Goal: Task Accomplishment & Management: Manage account settings

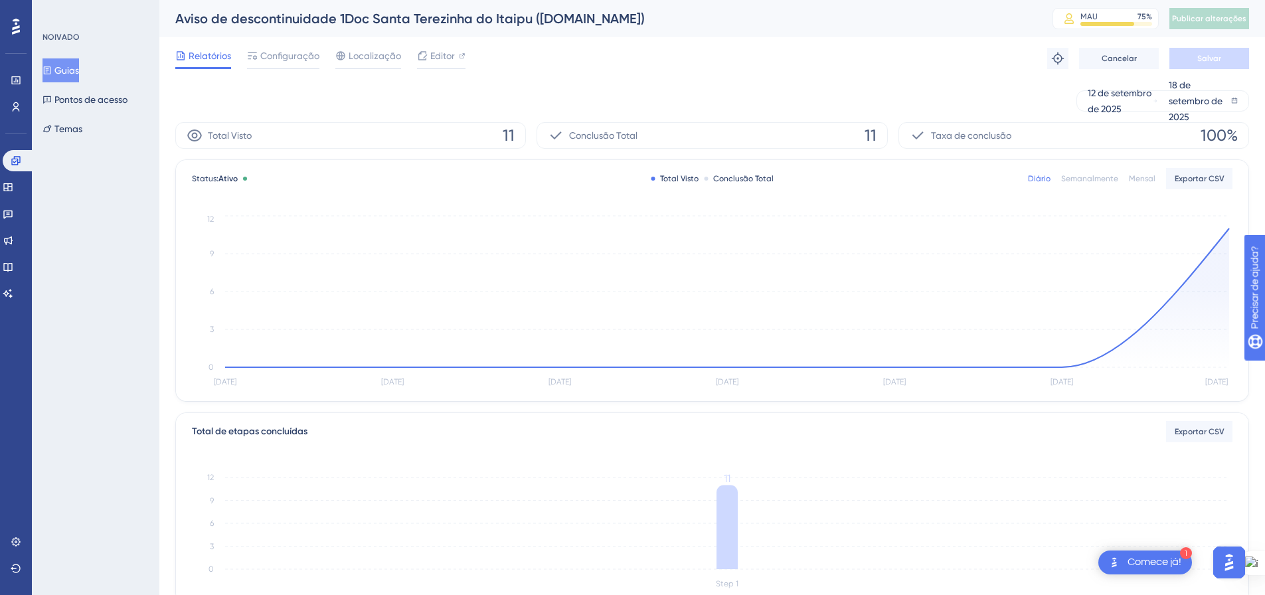
click at [77, 71] on font "Guias" at bounding box center [66, 70] width 25 height 11
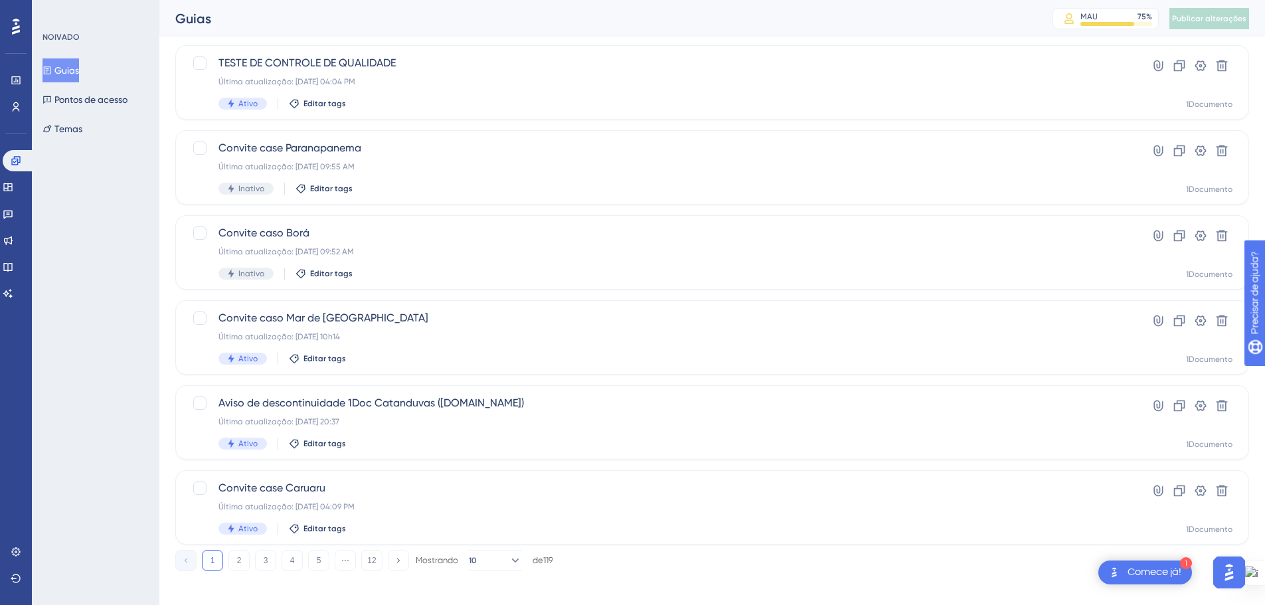
scroll to position [426, 0]
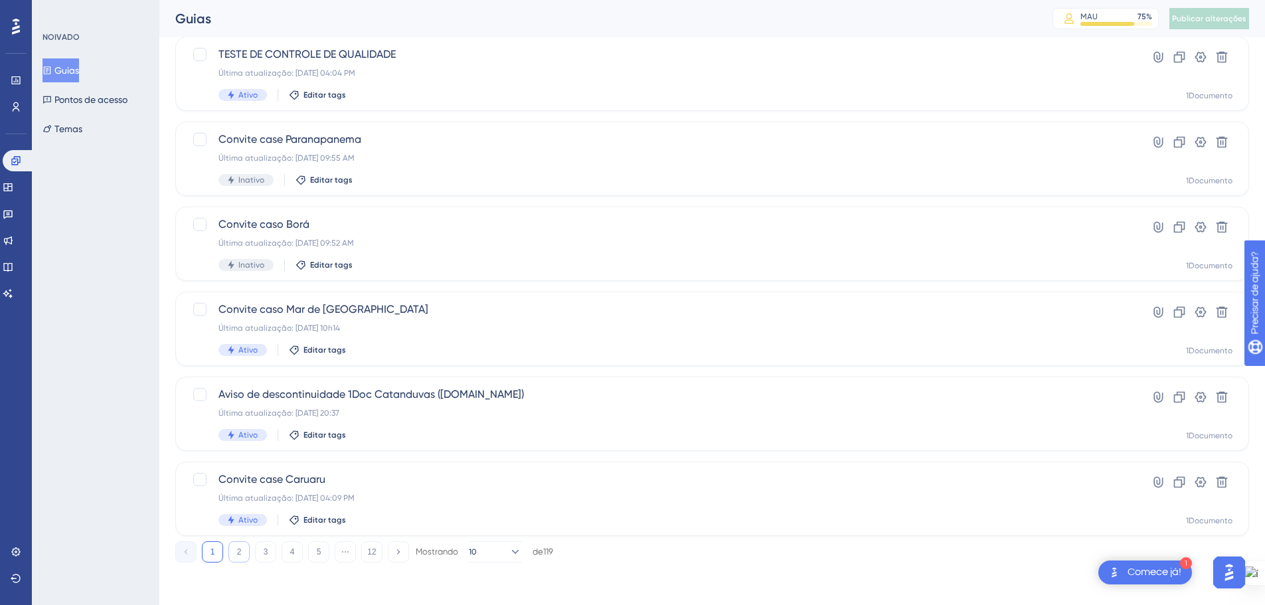
click at [234, 549] on button "2" at bounding box center [238, 551] width 21 height 21
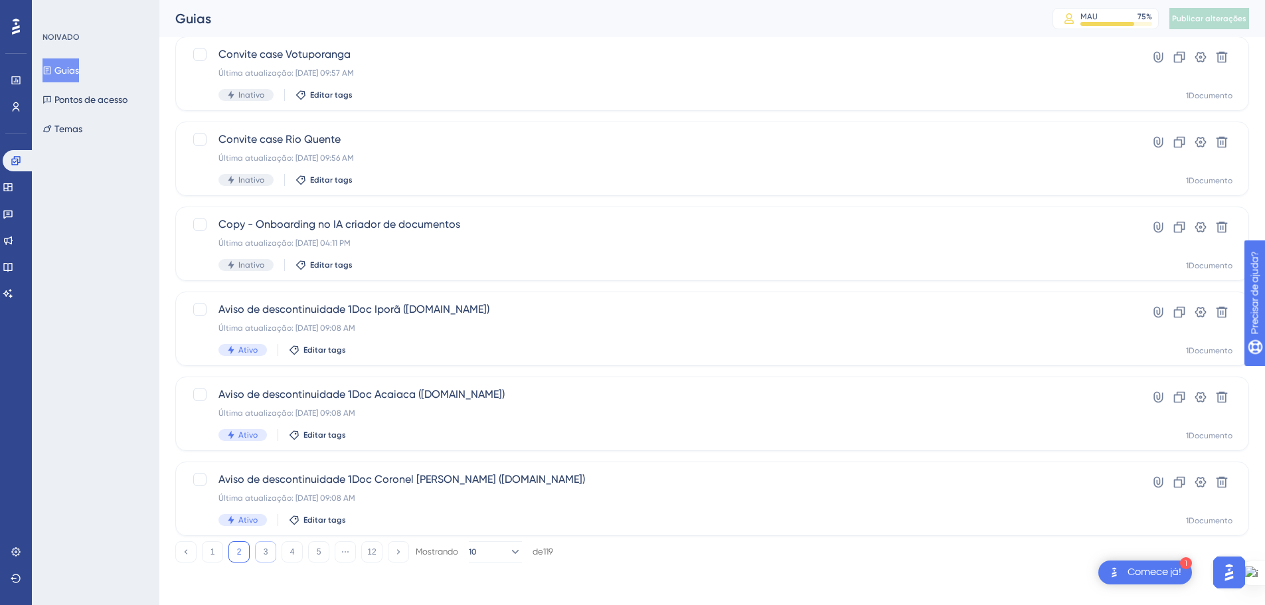
click at [262, 556] on button "3" at bounding box center [265, 551] width 21 height 21
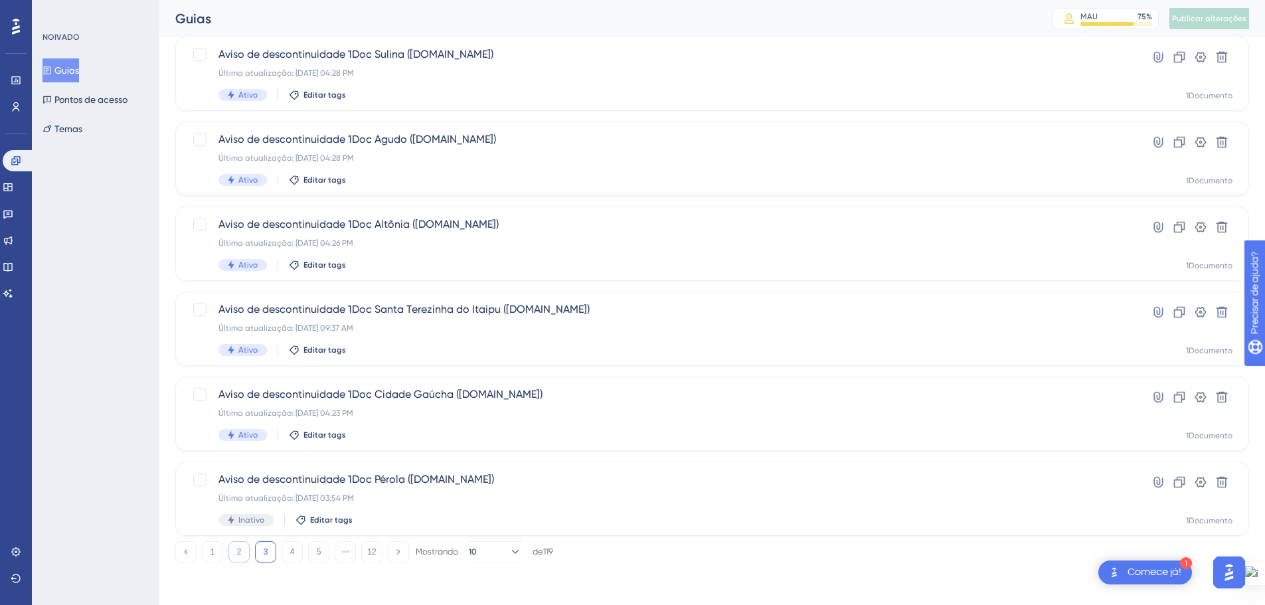
click at [236, 557] on button "2" at bounding box center [238, 551] width 21 height 21
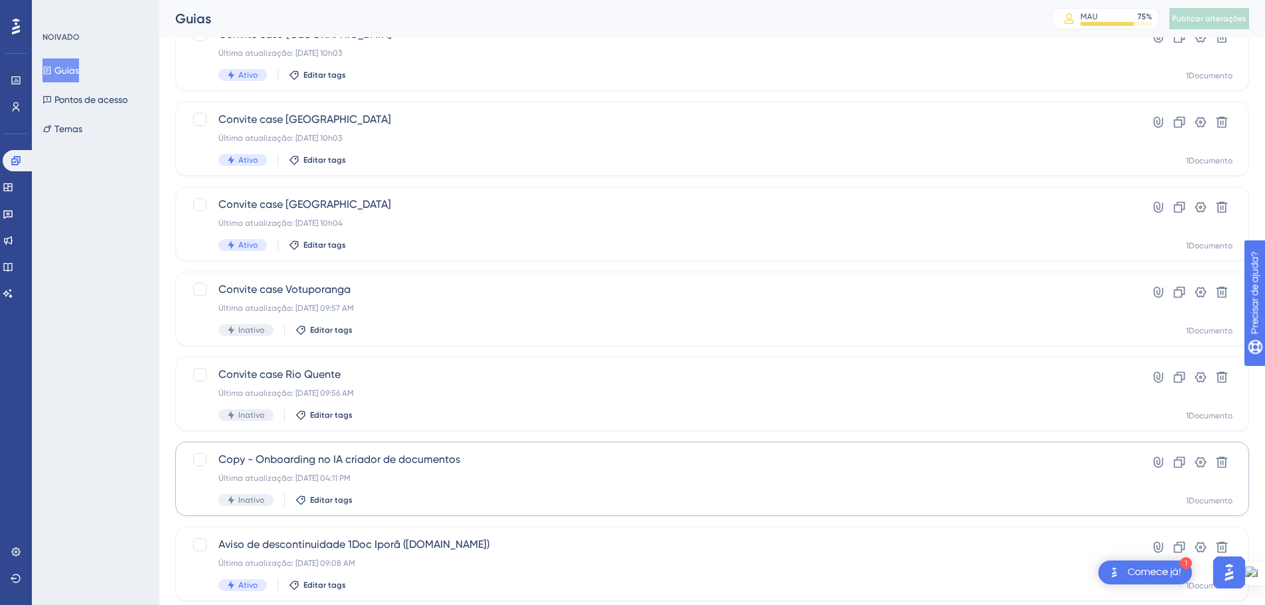
scroll to position [160, 0]
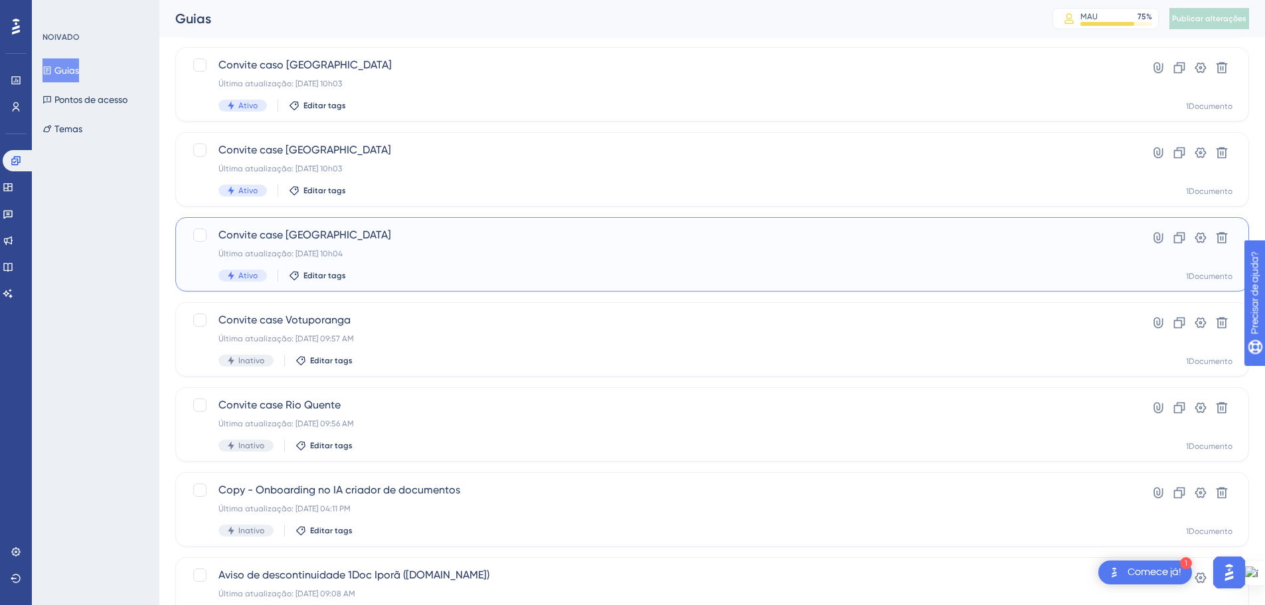
click at [543, 277] on div "Ativo Editar tags" at bounding box center [658, 276] width 881 height 12
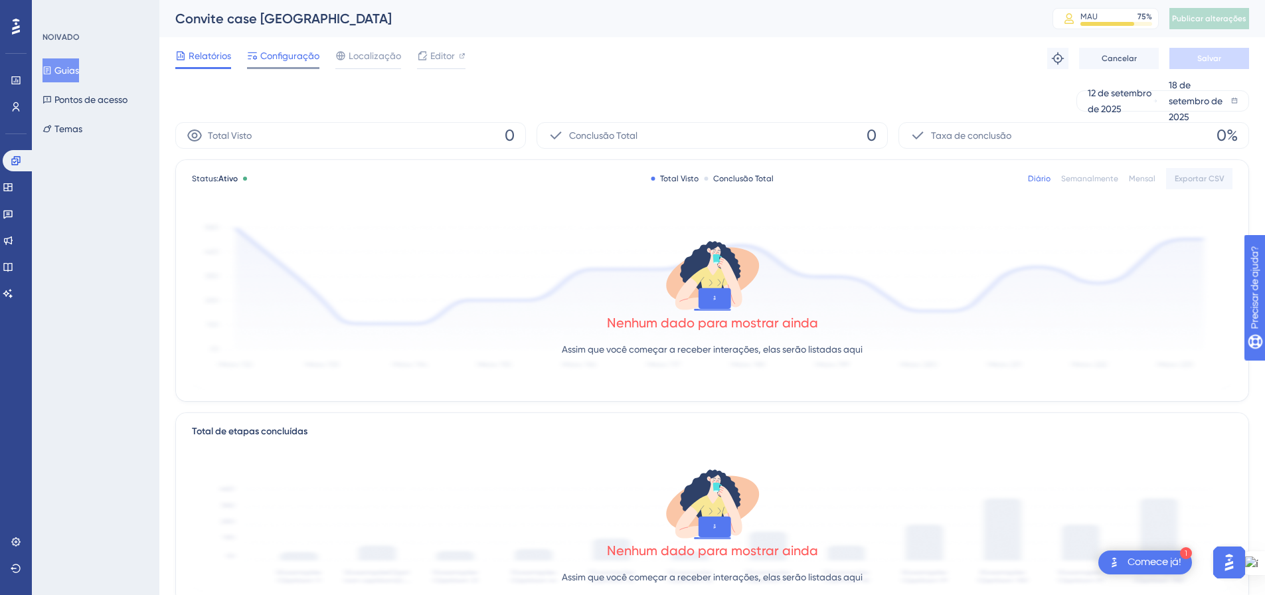
click at [272, 64] on div "Configuração" at bounding box center [283, 58] width 72 height 21
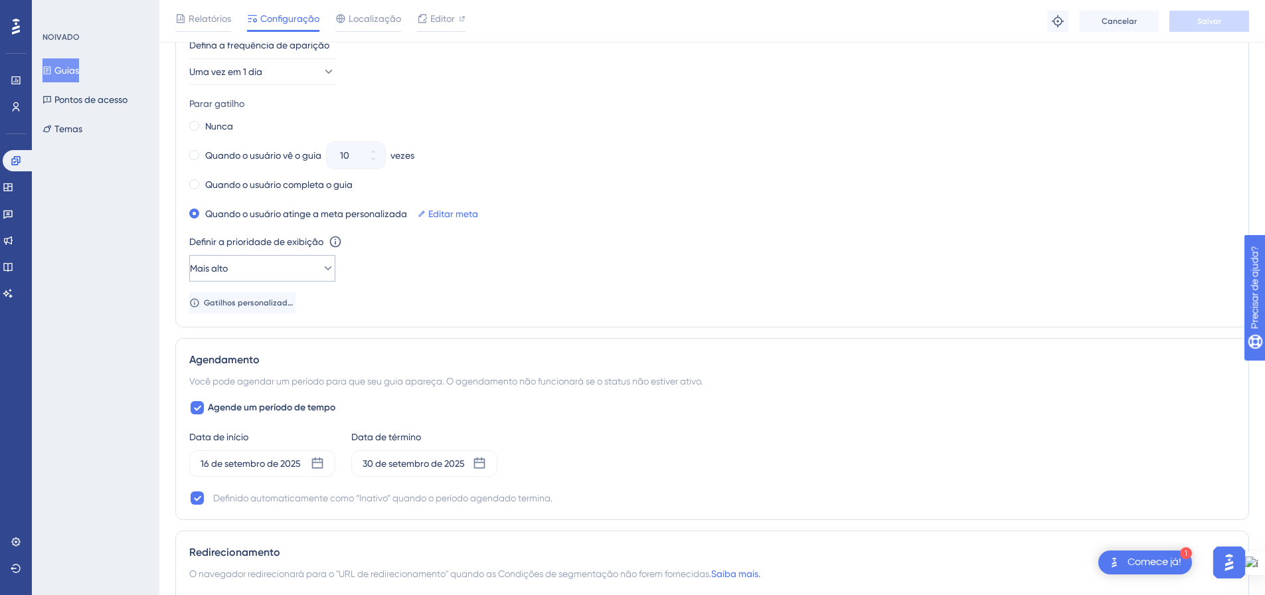
scroll to position [797, 0]
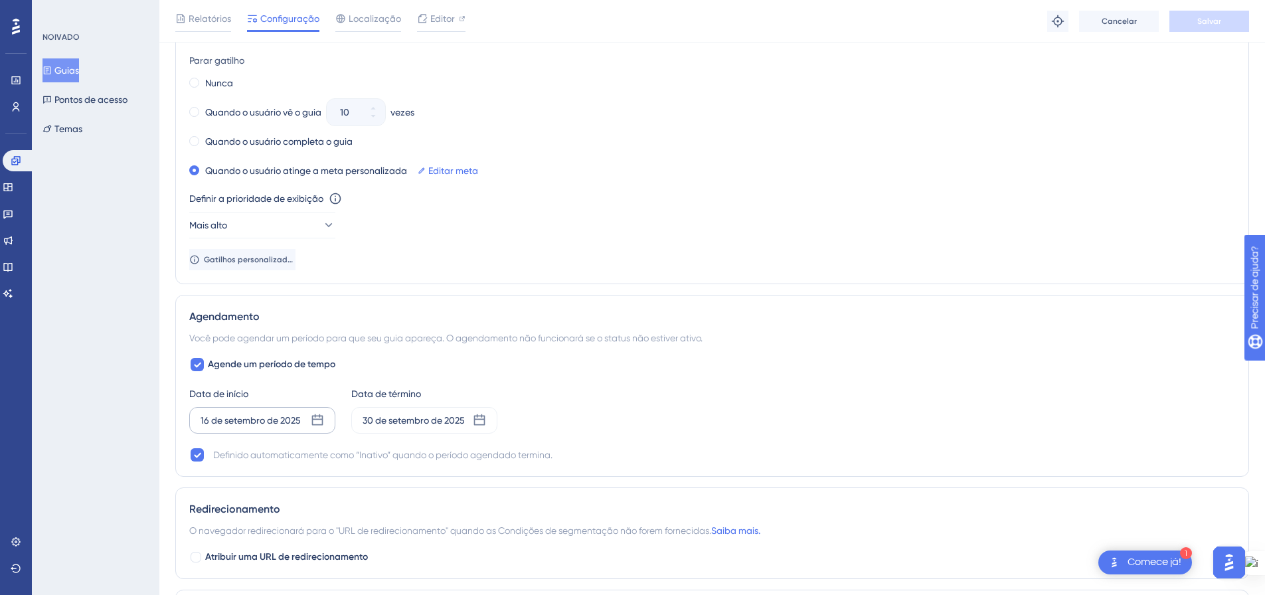
click at [318, 420] on icon at bounding box center [317, 420] width 13 height 13
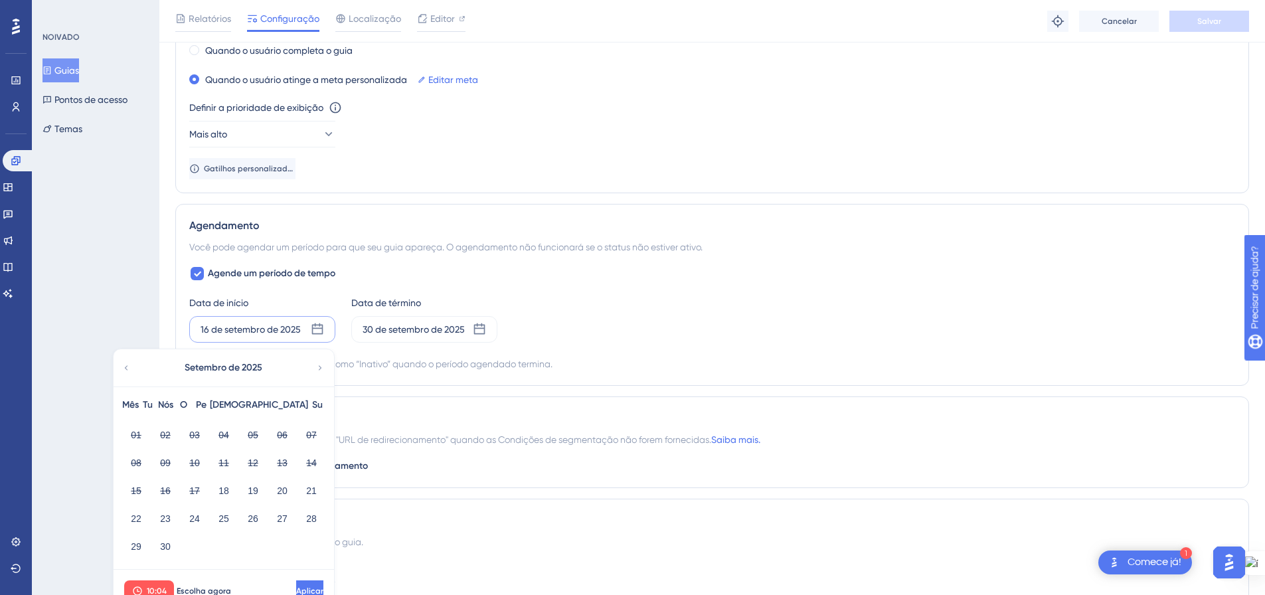
scroll to position [930, 0]
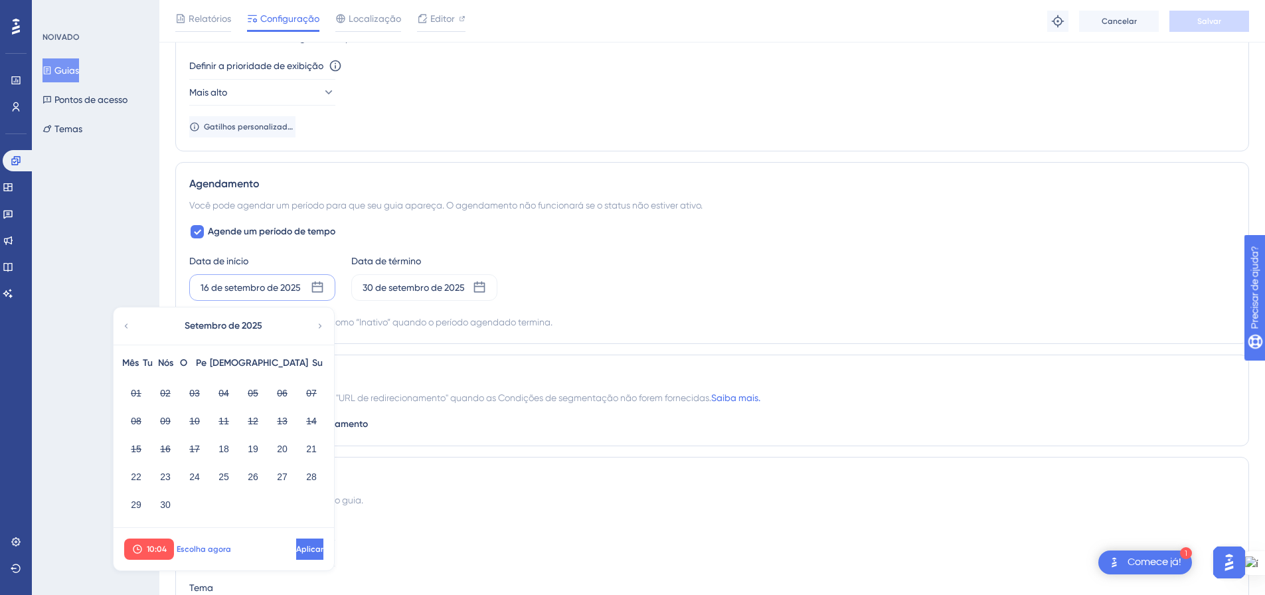
click at [203, 543] on button "Escolha agora" at bounding box center [204, 549] width 60 height 21
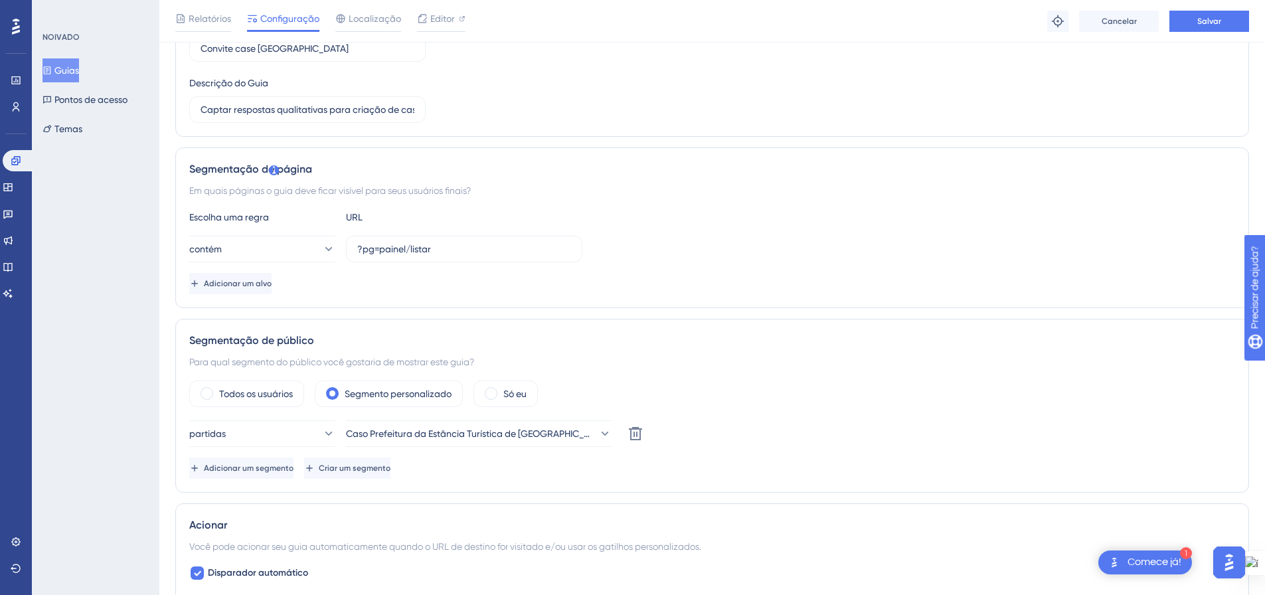
scroll to position [0, 0]
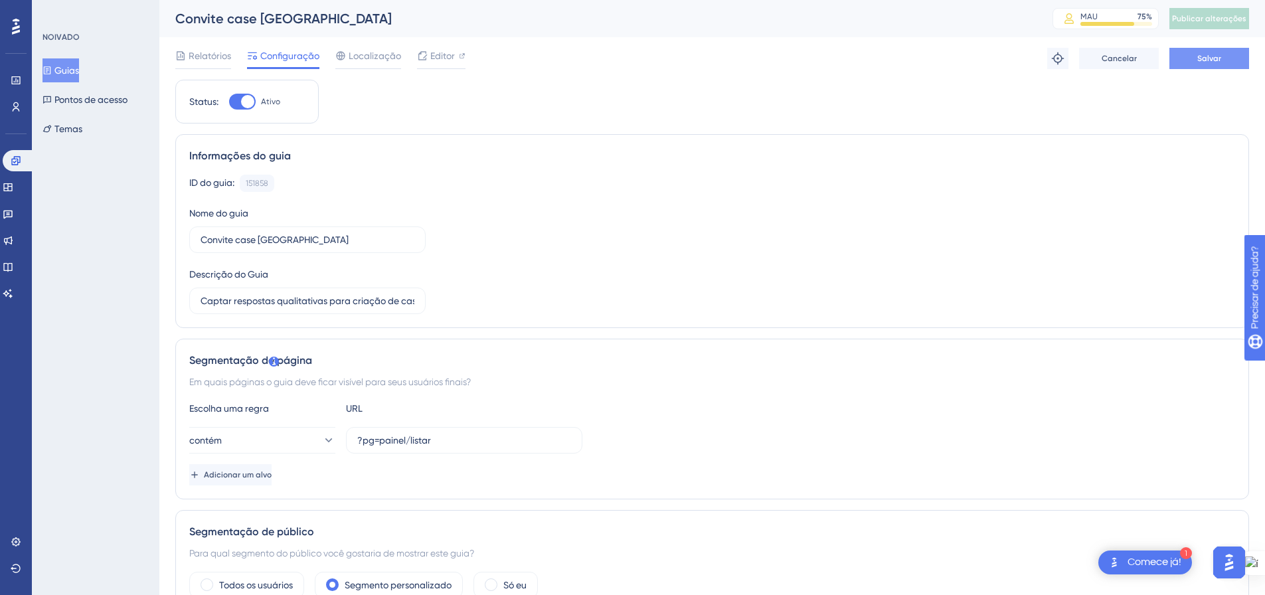
click at [1220, 58] on font "Salvar" at bounding box center [1209, 58] width 24 height 9
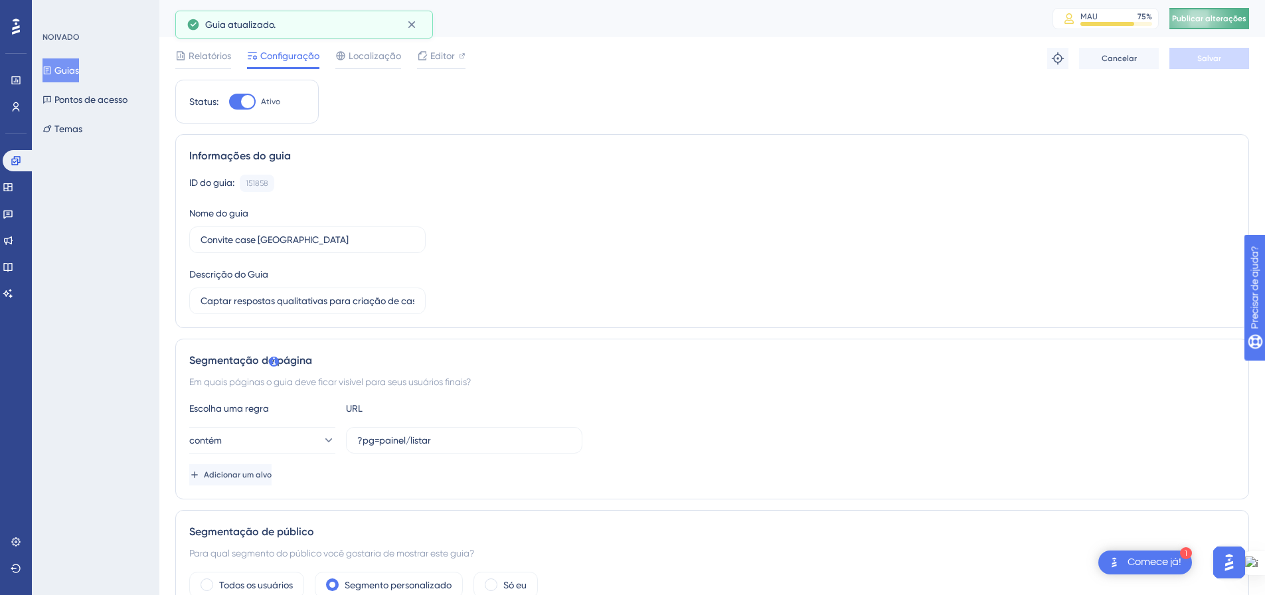
click at [1219, 23] on font "Publicar alterações" at bounding box center [1209, 18] width 74 height 9
click at [414, 27] on icon at bounding box center [411, 24] width 13 height 13
click at [72, 63] on font "Guias" at bounding box center [66, 70] width 25 height 16
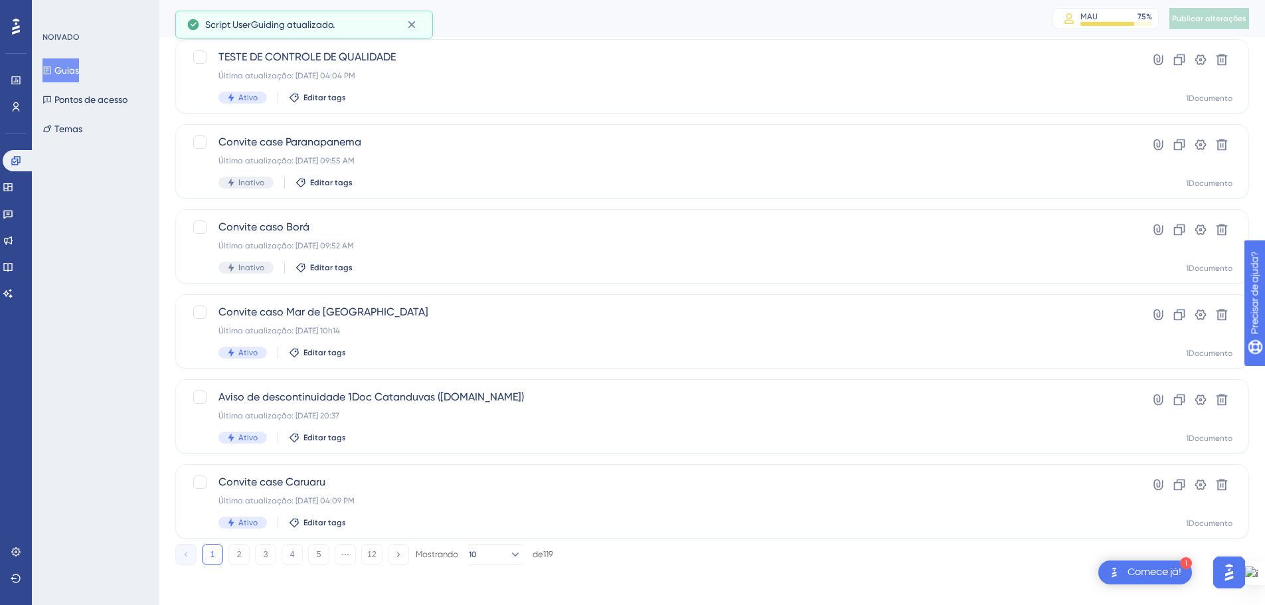
scroll to position [426, 0]
click at [241, 553] on font "2" at bounding box center [239, 551] width 5 height 9
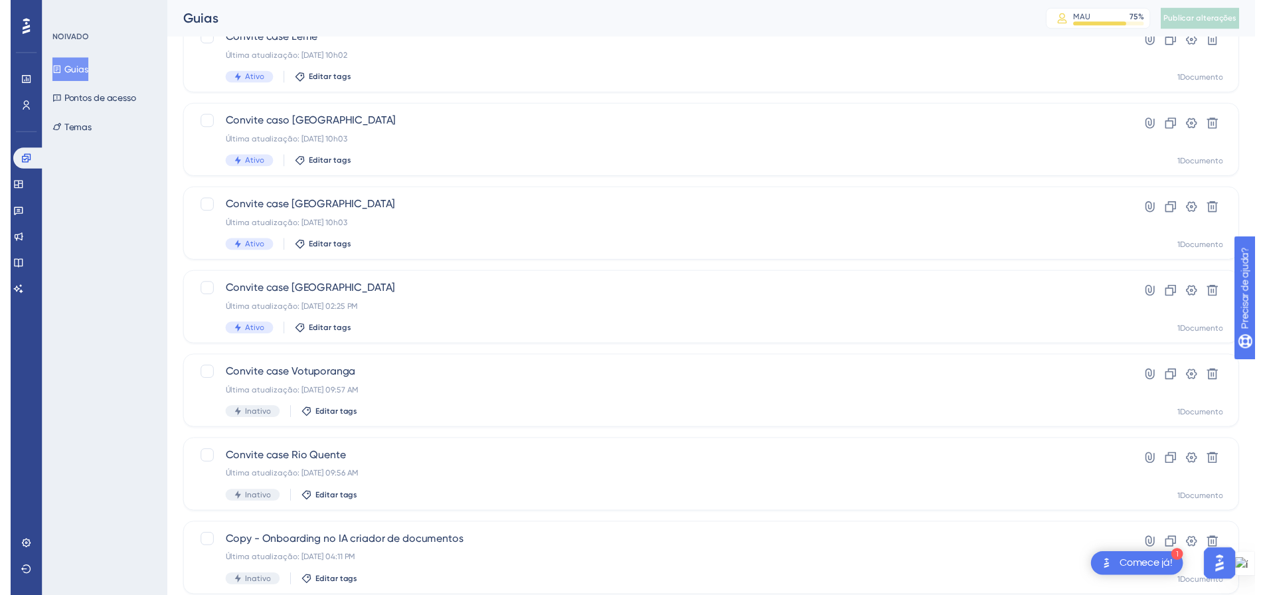
scroll to position [27, 0]
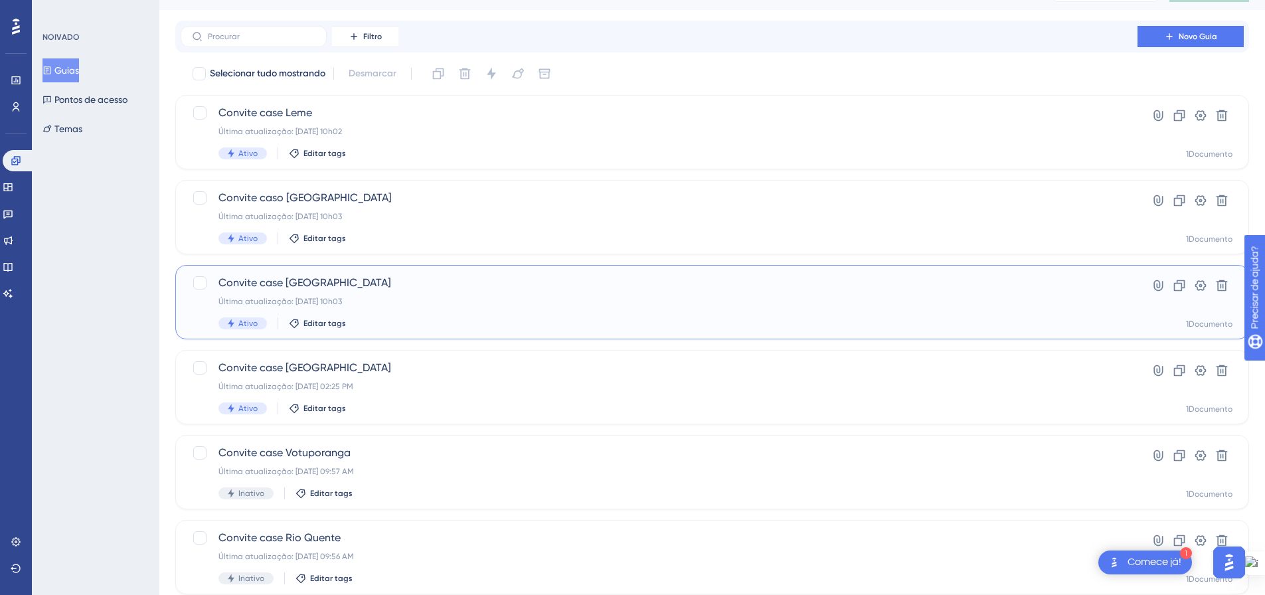
click at [605, 296] on div "Última atualização: [DATE] 10h03" at bounding box center [658, 301] width 881 height 11
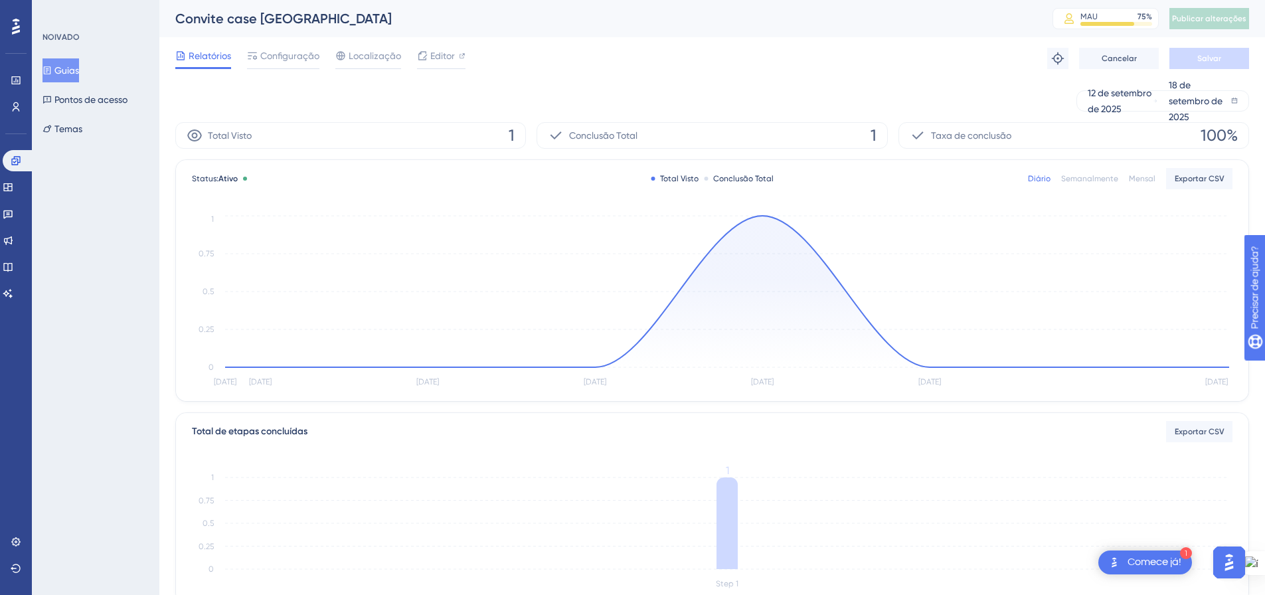
click at [74, 70] on font "Guias" at bounding box center [66, 70] width 25 height 11
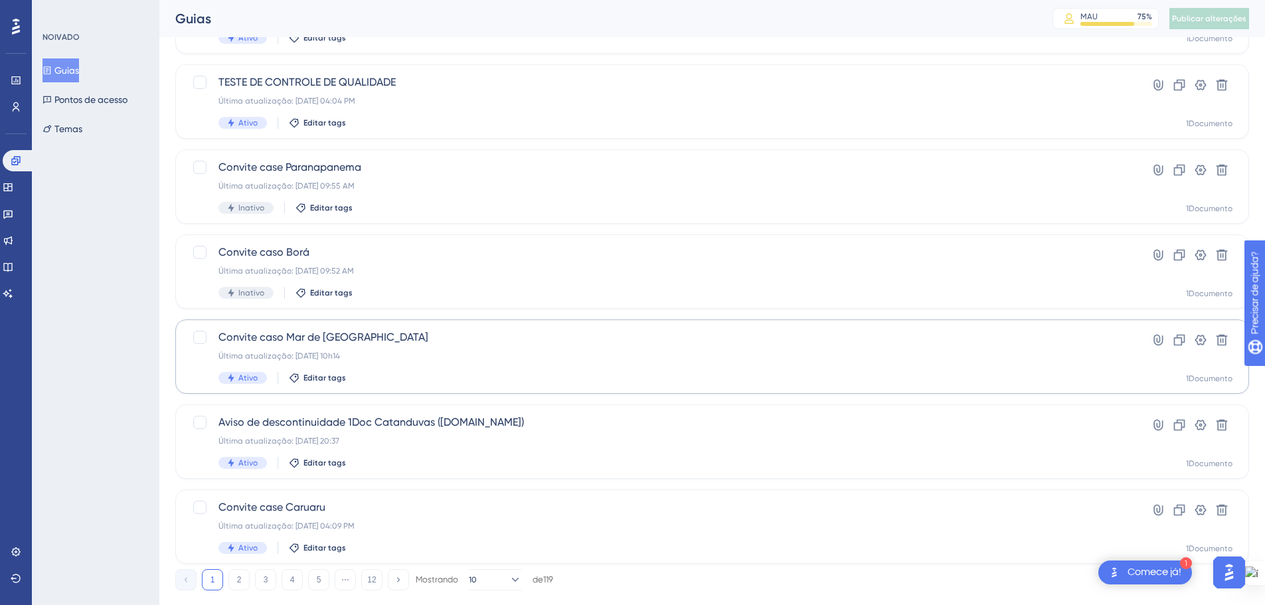
scroll to position [426, 0]
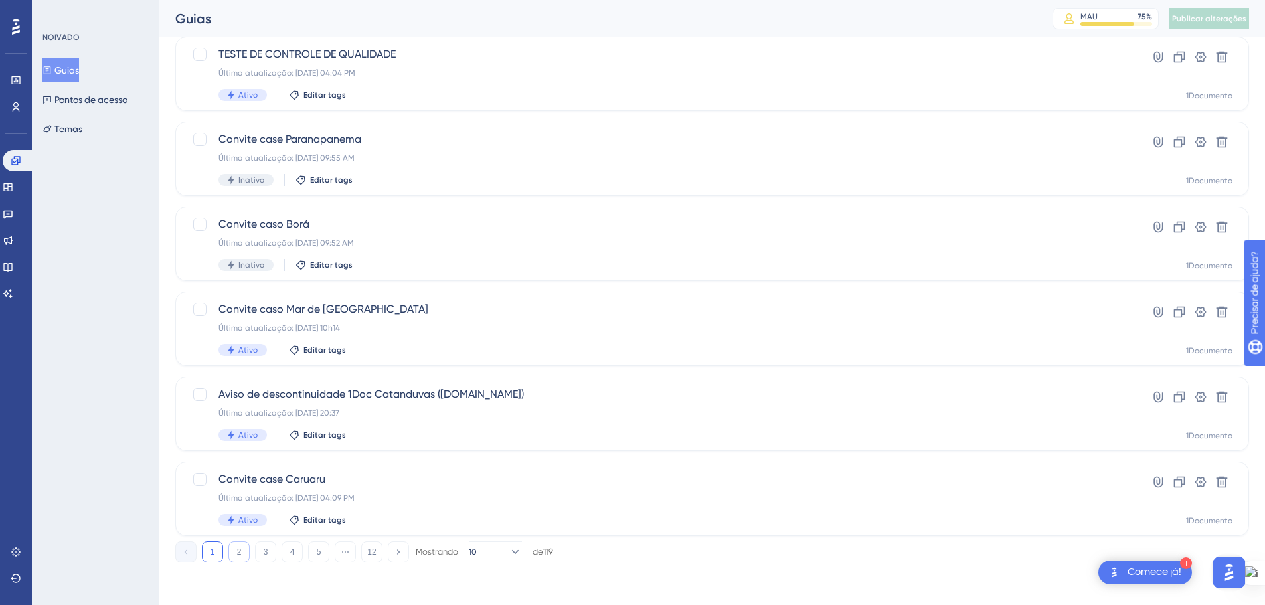
click at [241, 559] on button "2" at bounding box center [238, 551] width 21 height 21
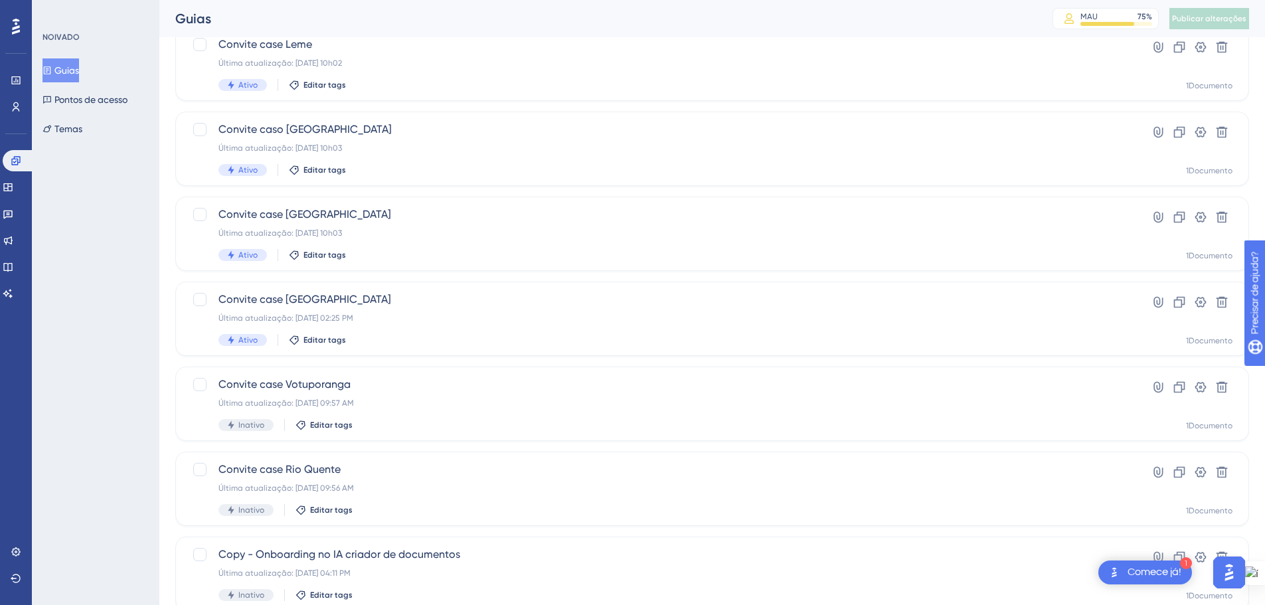
scroll to position [94, 0]
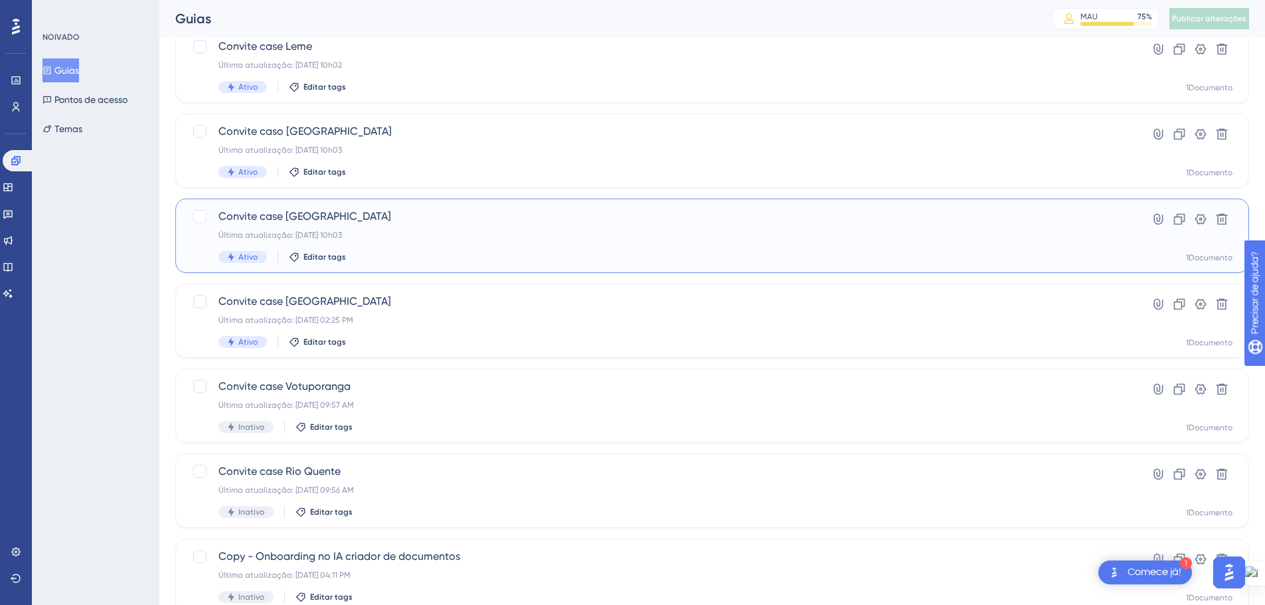
click at [456, 236] on div "Última atualização: [DATE] 10h03" at bounding box center [658, 235] width 881 height 11
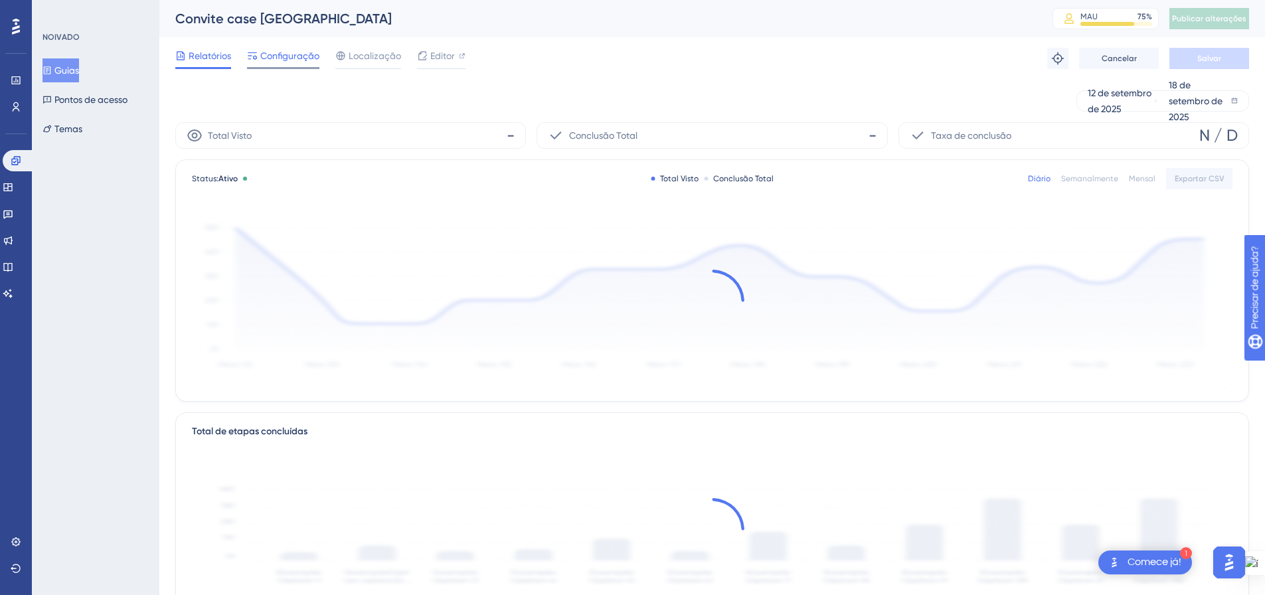
click at [302, 53] on font "Configuração" at bounding box center [289, 55] width 59 height 11
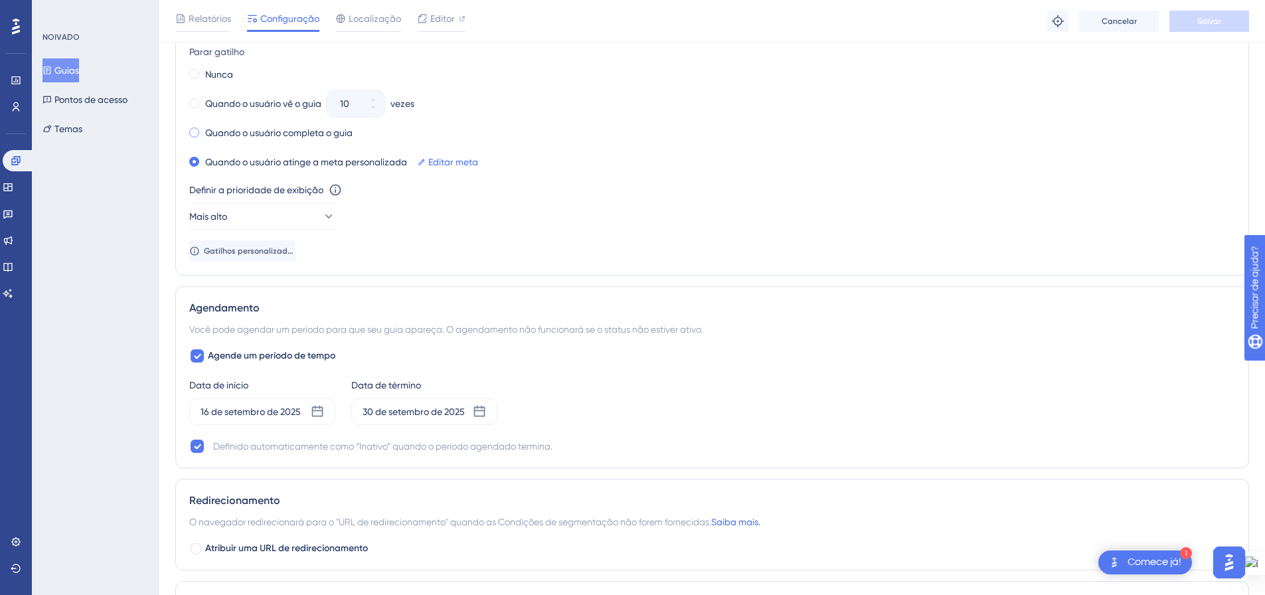
scroll to position [930, 0]
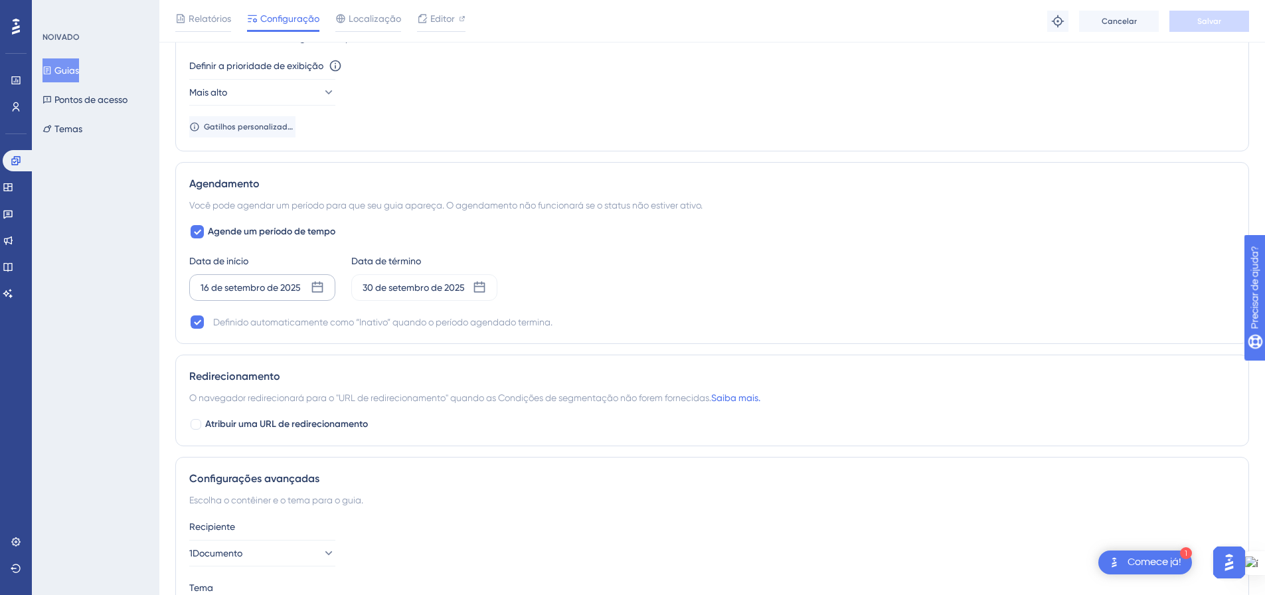
click at [311, 296] on div "16 de setembro de 2025" at bounding box center [262, 287] width 146 height 27
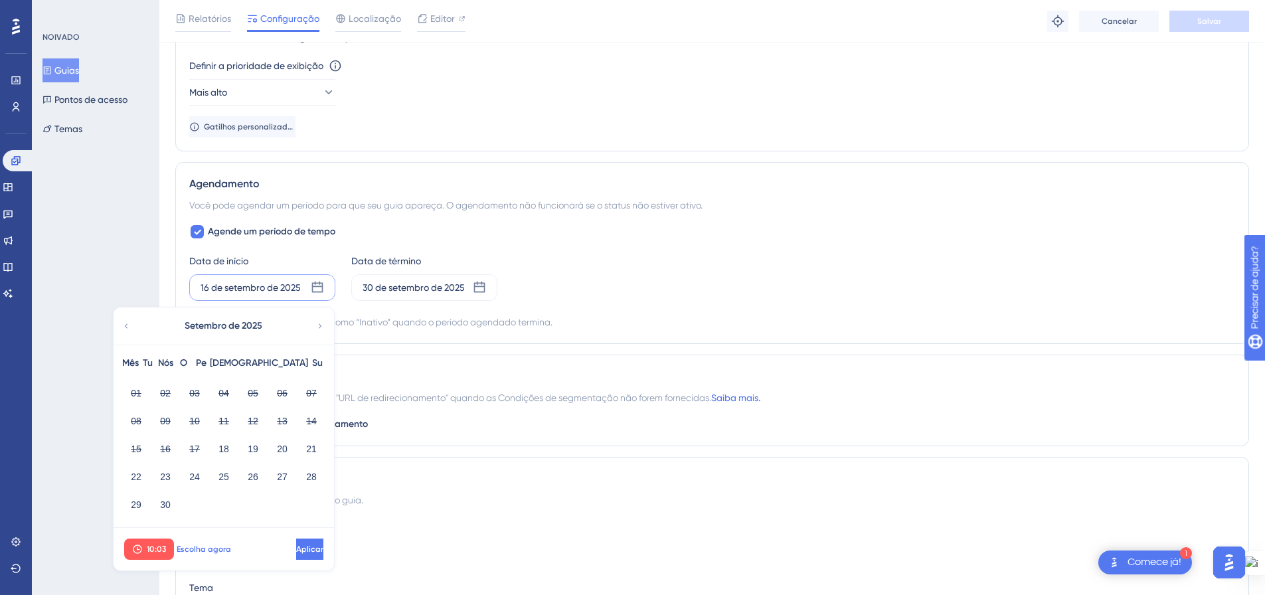
click at [190, 545] on font "Escolha agora" at bounding box center [204, 549] width 54 height 9
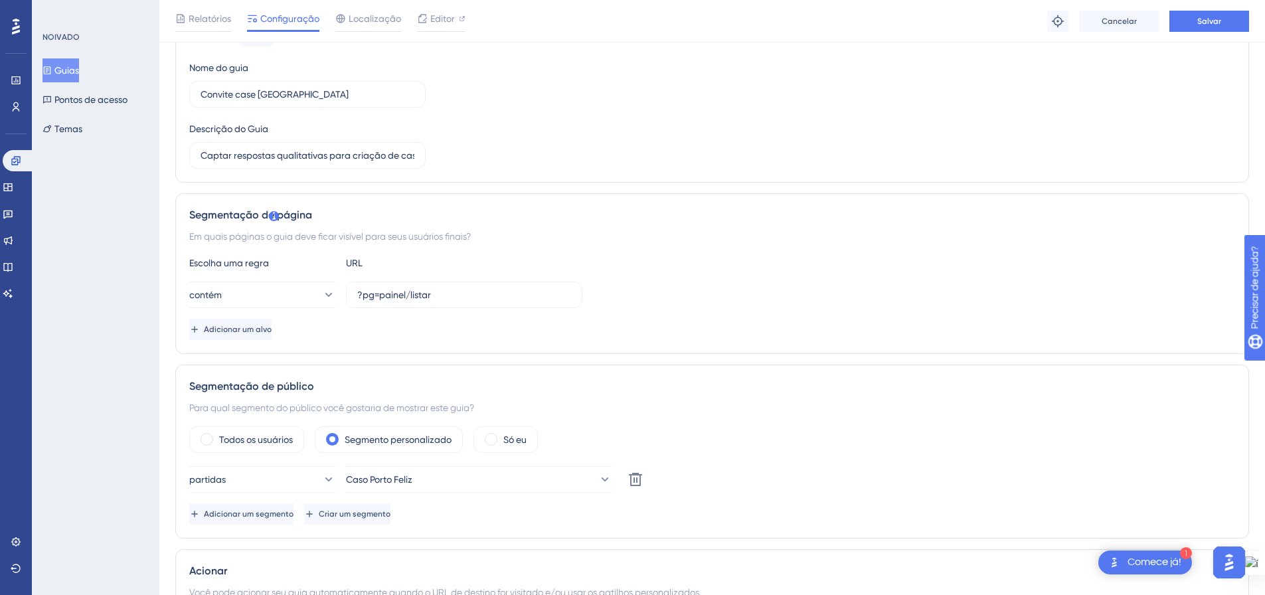
scroll to position [0, 0]
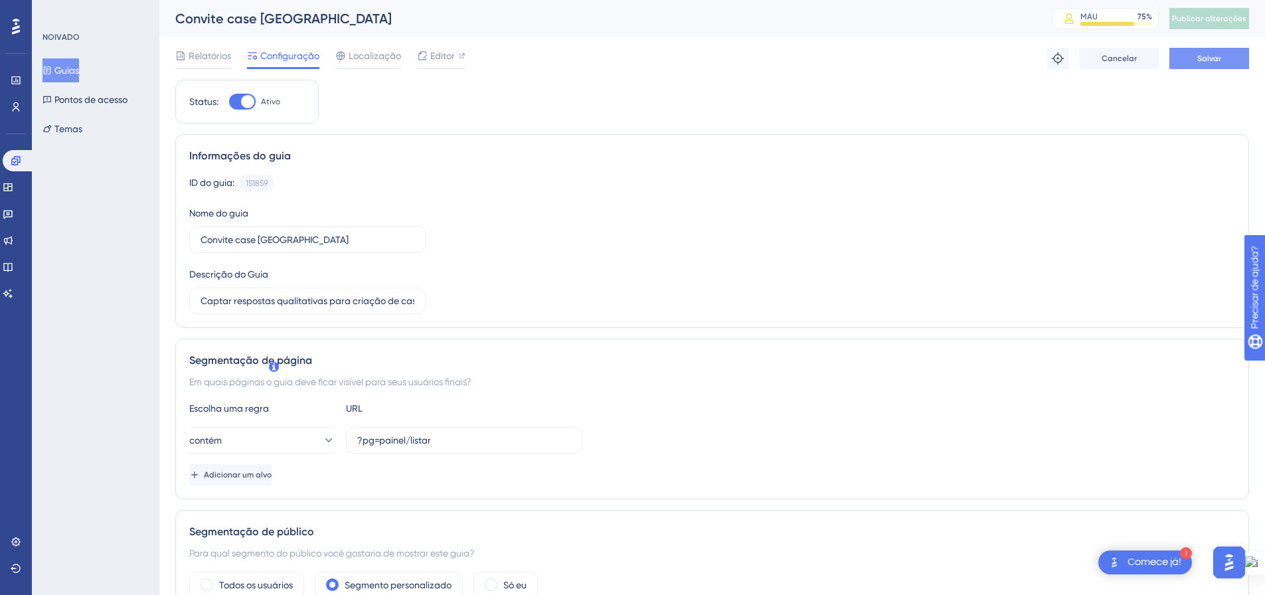
click at [1227, 59] on button "Salvar" at bounding box center [1209, 58] width 80 height 21
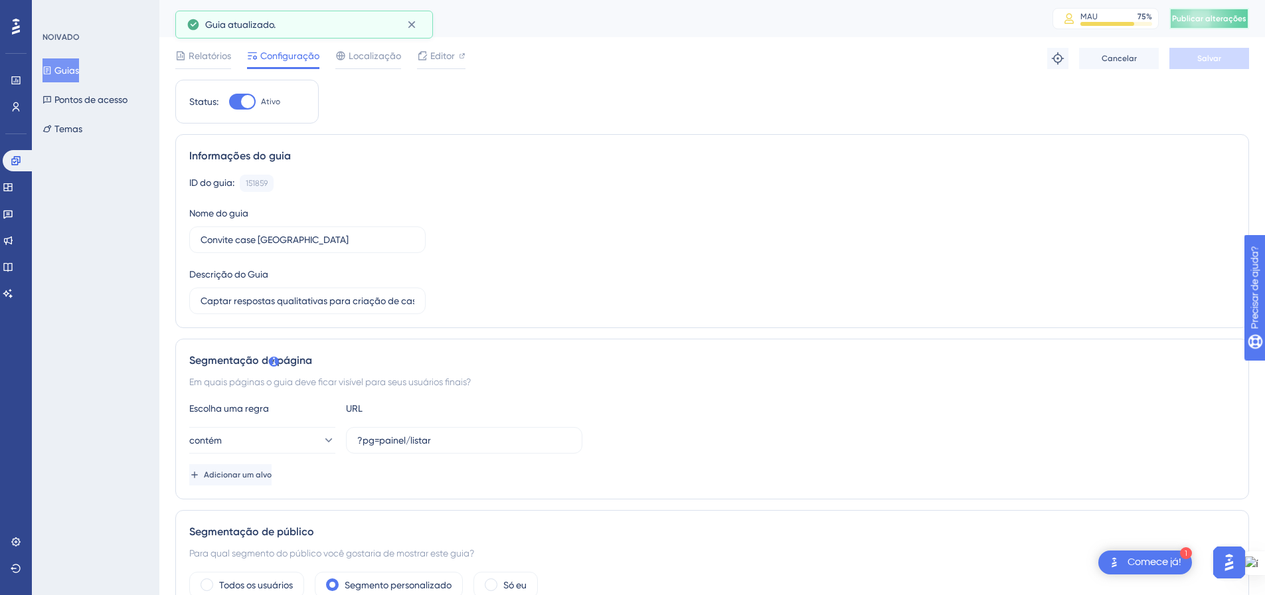
click at [1226, 22] on font "Publicar alterações" at bounding box center [1209, 18] width 74 height 9
click at [62, 64] on button "Guias" at bounding box center [61, 70] width 37 height 24
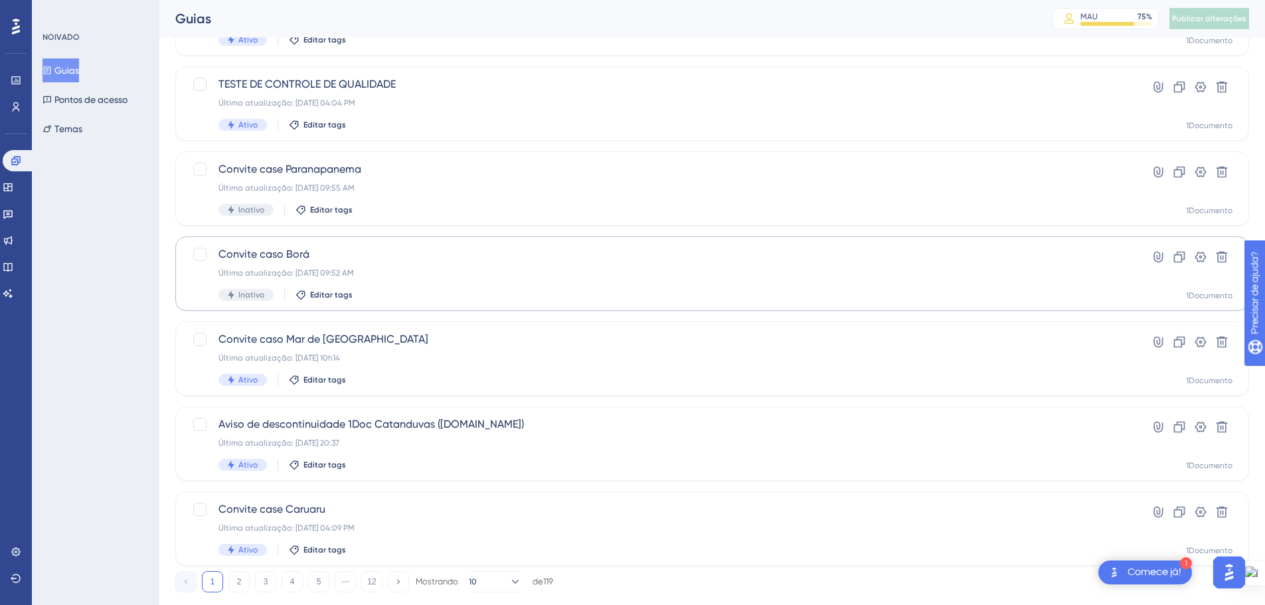
scroll to position [398, 0]
drag, startPoint x: 243, startPoint y: 576, endPoint x: 402, endPoint y: 537, distance: 163.5
click at [243, 576] on button "2" at bounding box center [238, 578] width 21 height 21
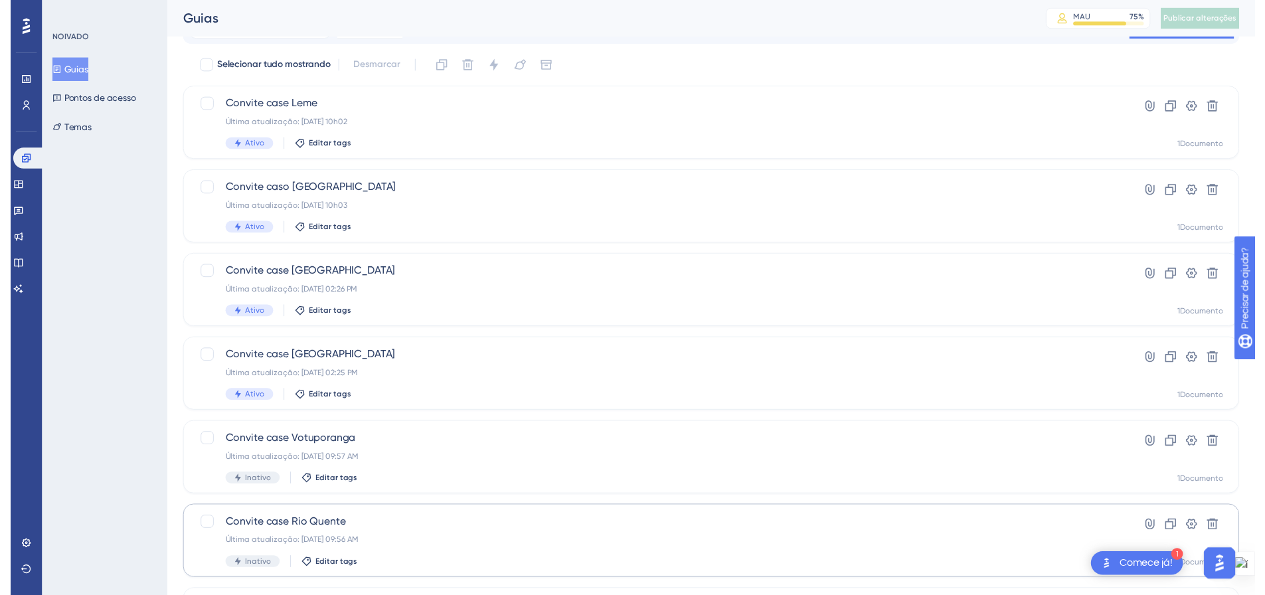
scroll to position [0, 0]
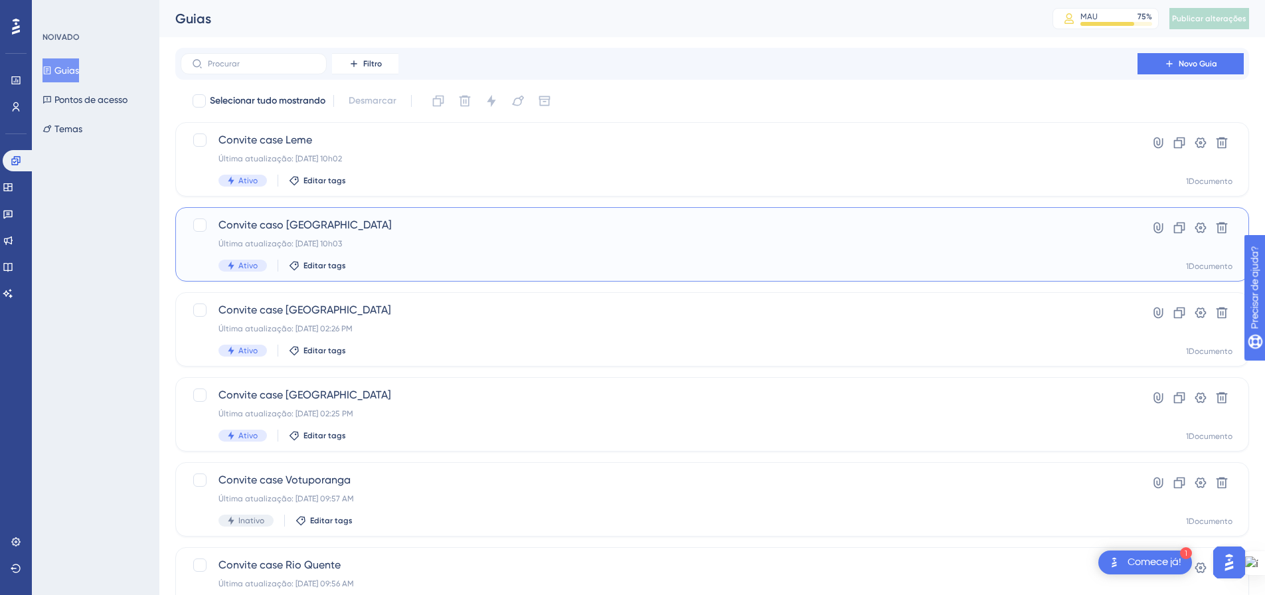
click at [421, 232] on span "Convite caso [GEOGRAPHIC_DATA]" at bounding box center [658, 225] width 881 height 16
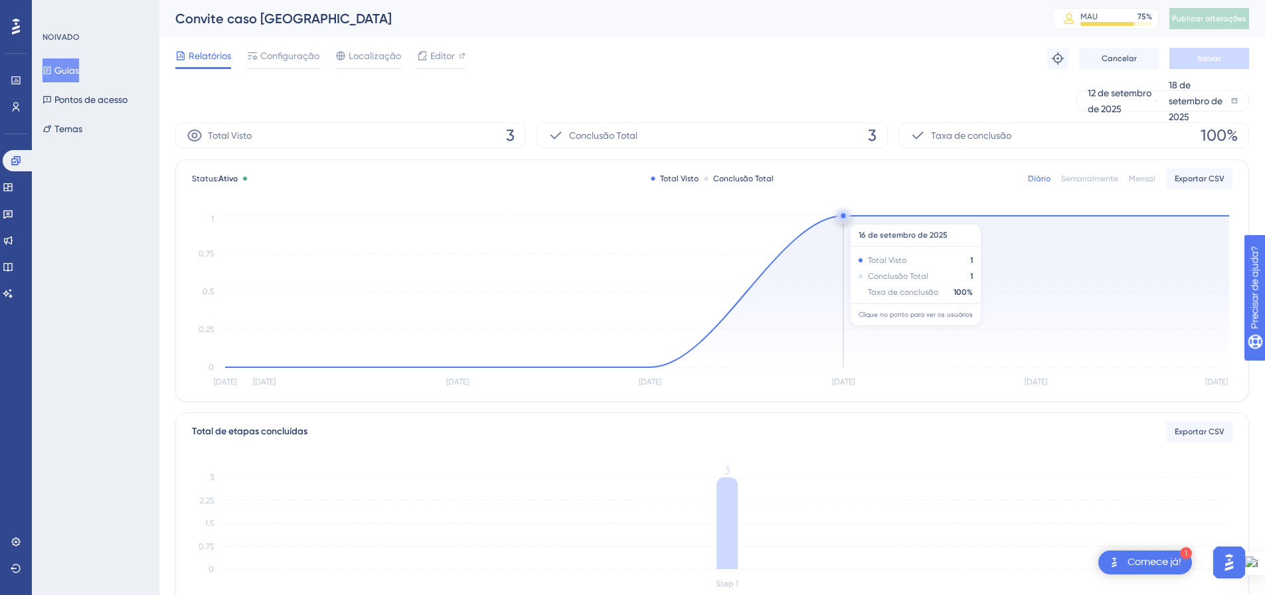
click at [845, 217] on circle at bounding box center [843, 215] width 5 height 5
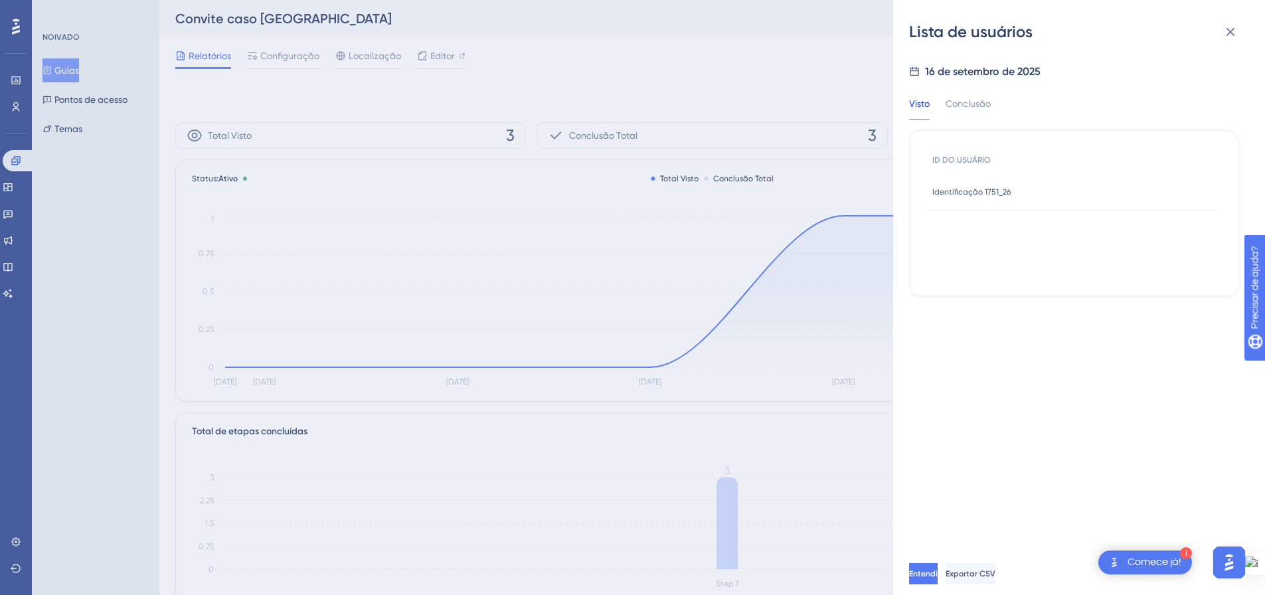
click at [982, 189] on font "Identificação 1751_26" at bounding box center [971, 191] width 78 height 9
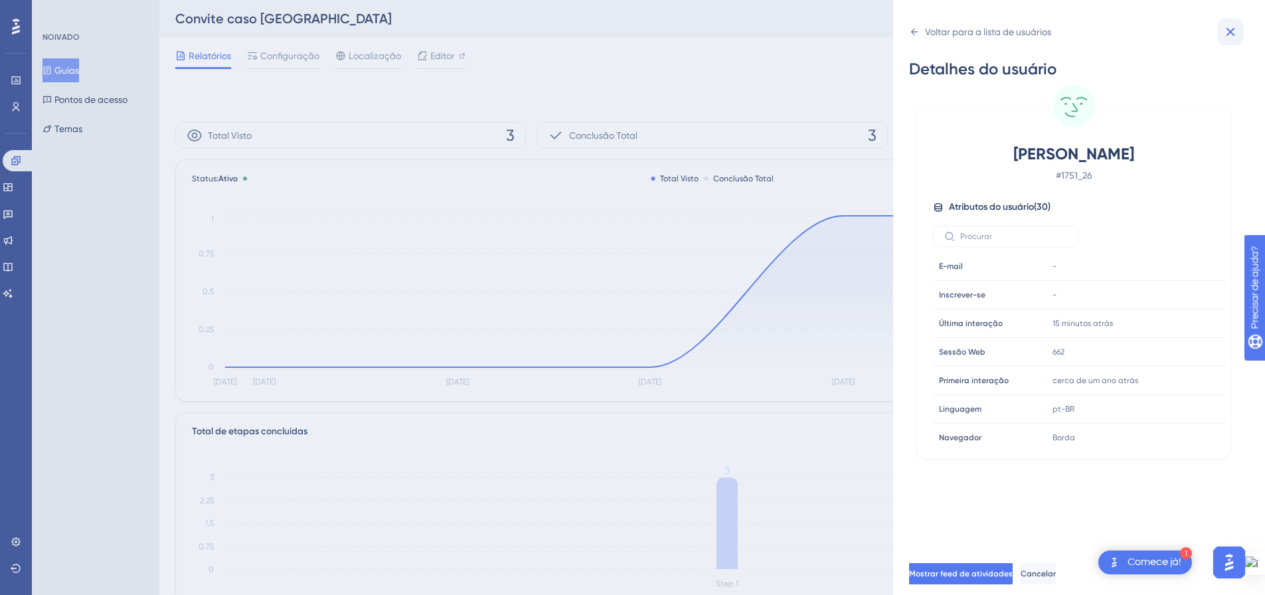
click at [1227, 30] on icon at bounding box center [1231, 32] width 16 height 16
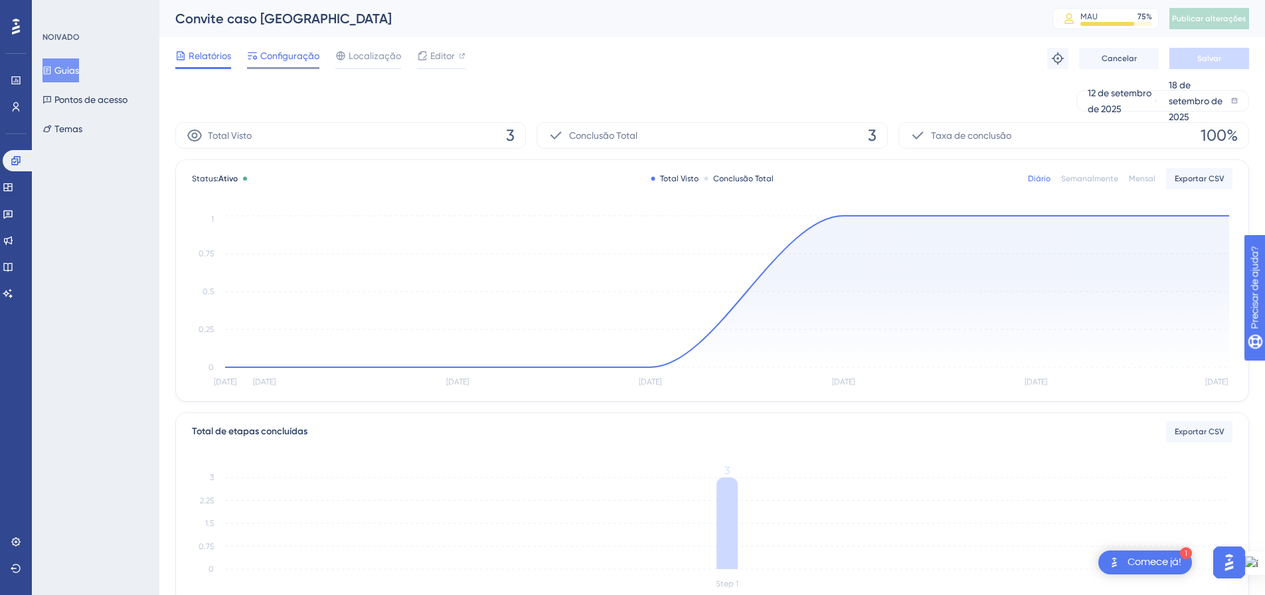
click at [284, 59] on font "Configuração" at bounding box center [289, 55] width 59 height 11
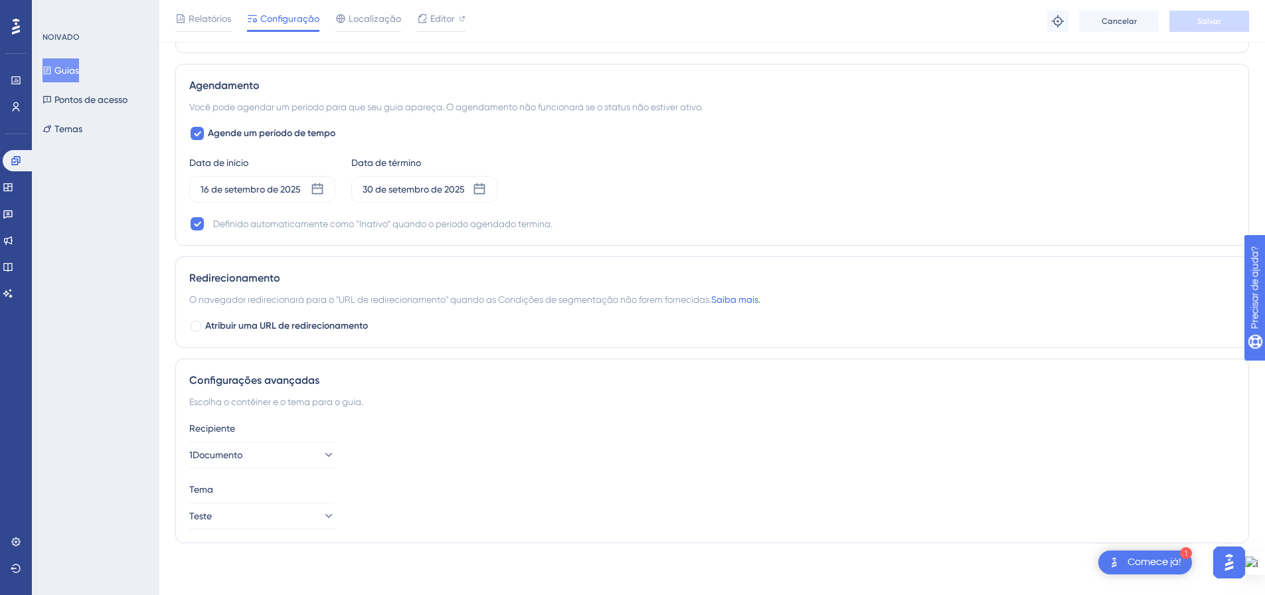
scroll to position [1029, 0]
click at [322, 185] on icon at bounding box center [317, 187] width 11 height 11
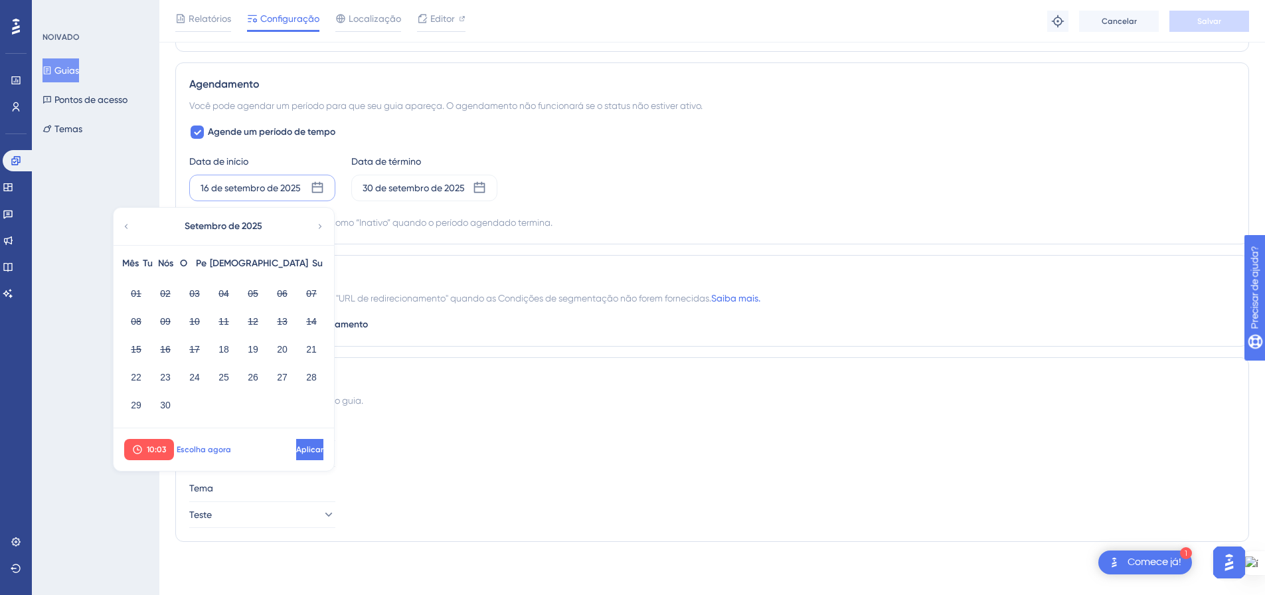
click at [211, 451] on font "Escolha agora" at bounding box center [204, 449] width 54 height 9
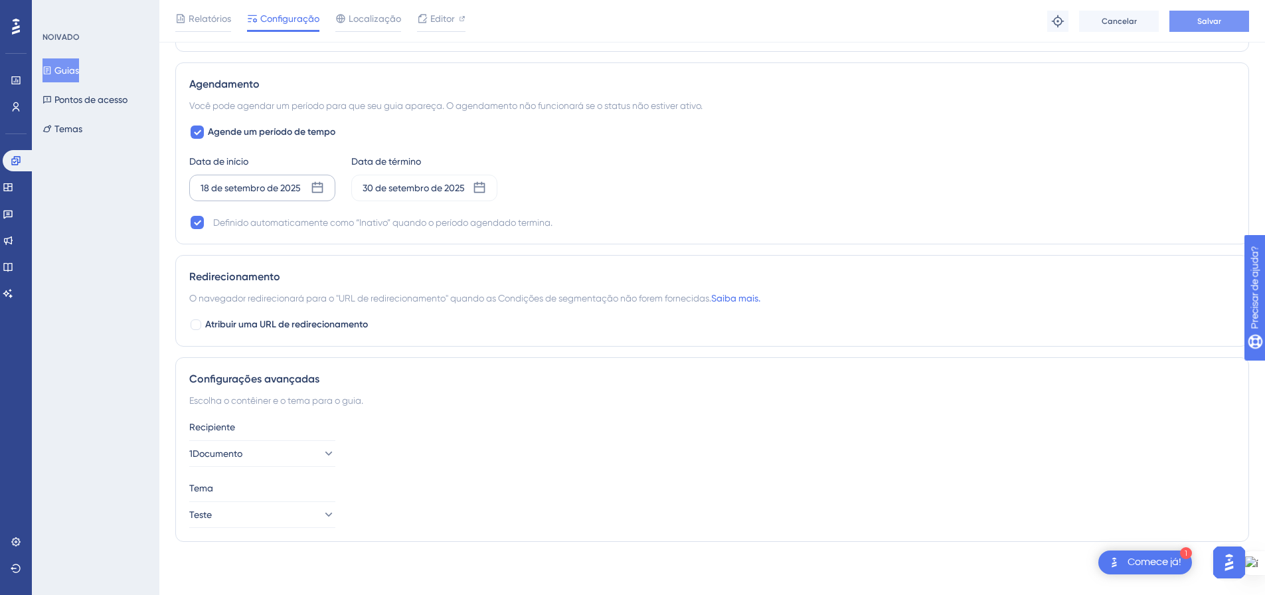
click at [1198, 23] on font "Salvar" at bounding box center [1209, 21] width 24 height 9
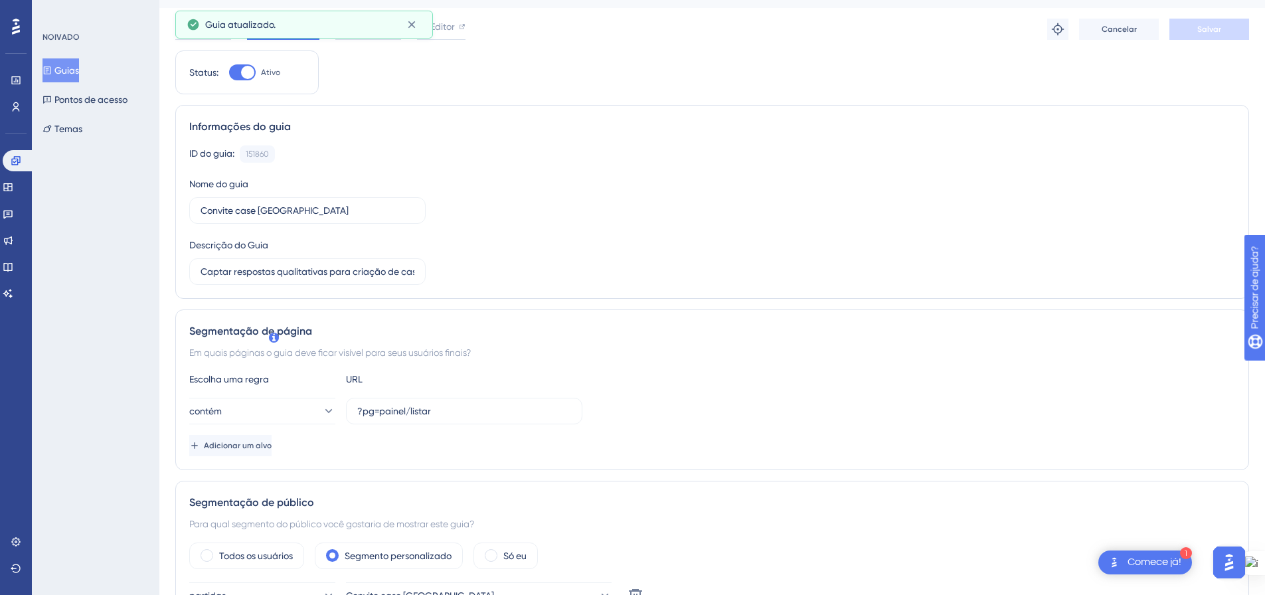
scroll to position [0, 0]
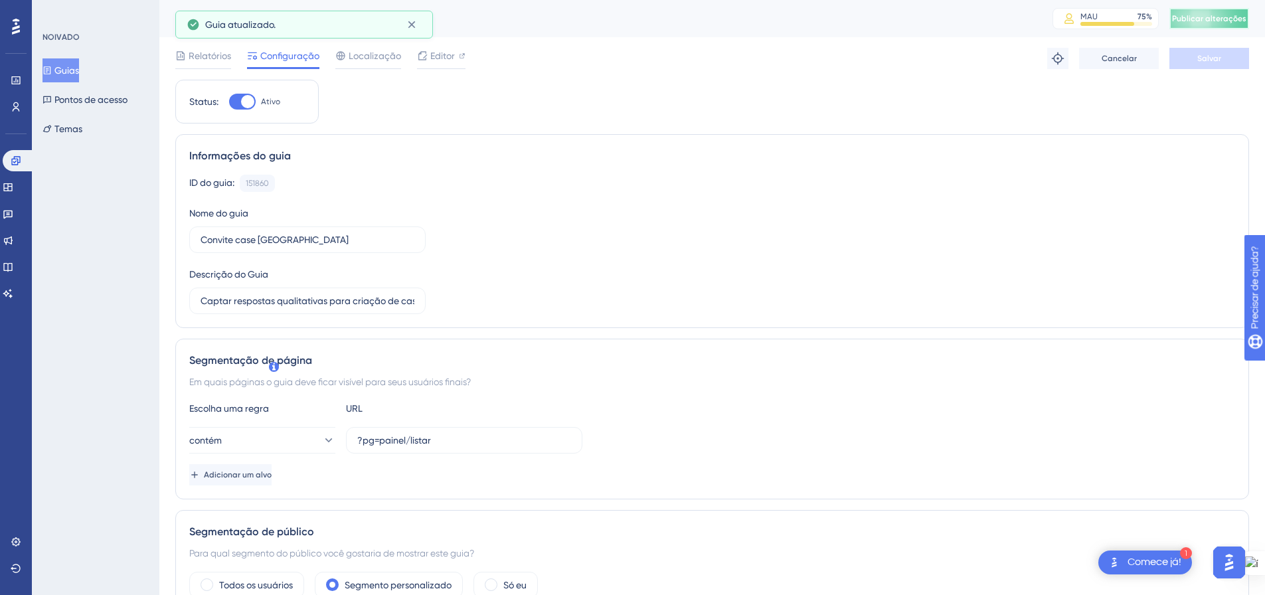
click at [1201, 23] on span "Publicar alterações" at bounding box center [1209, 18] width 74 height 11
click at [73, 68] on font "Guias" at bounding box center [66, 70] width 25 height 11
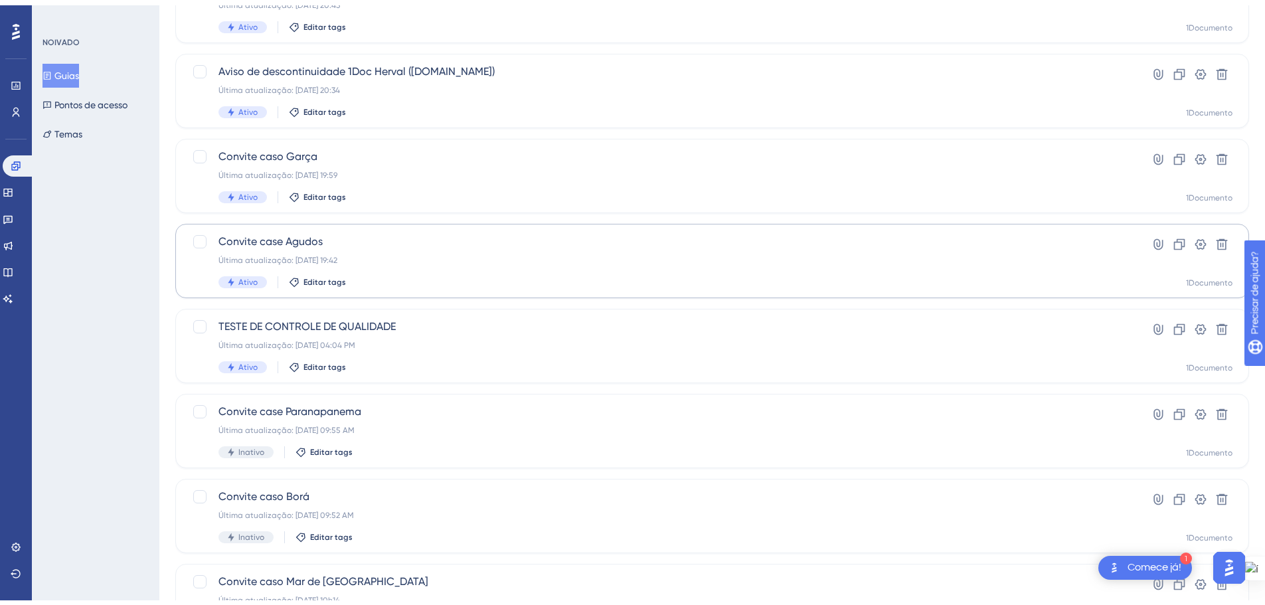
scroll to position [426, 0]
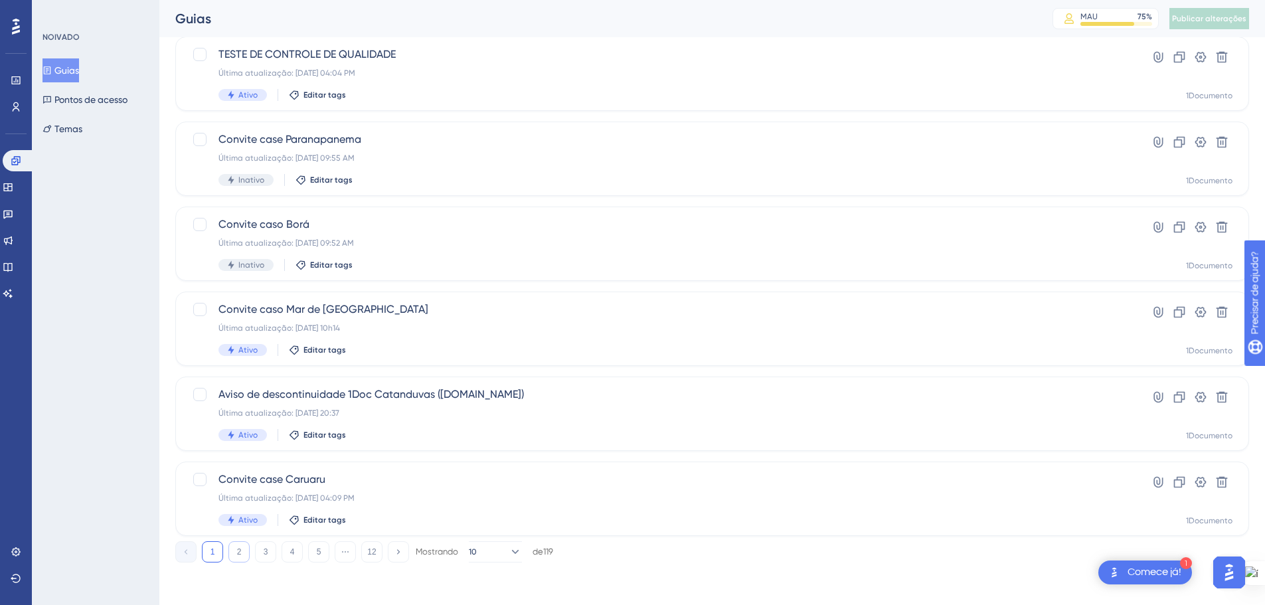
click at [234, 548] on button "2" at bounding box center [238, 551] width 21 height 21
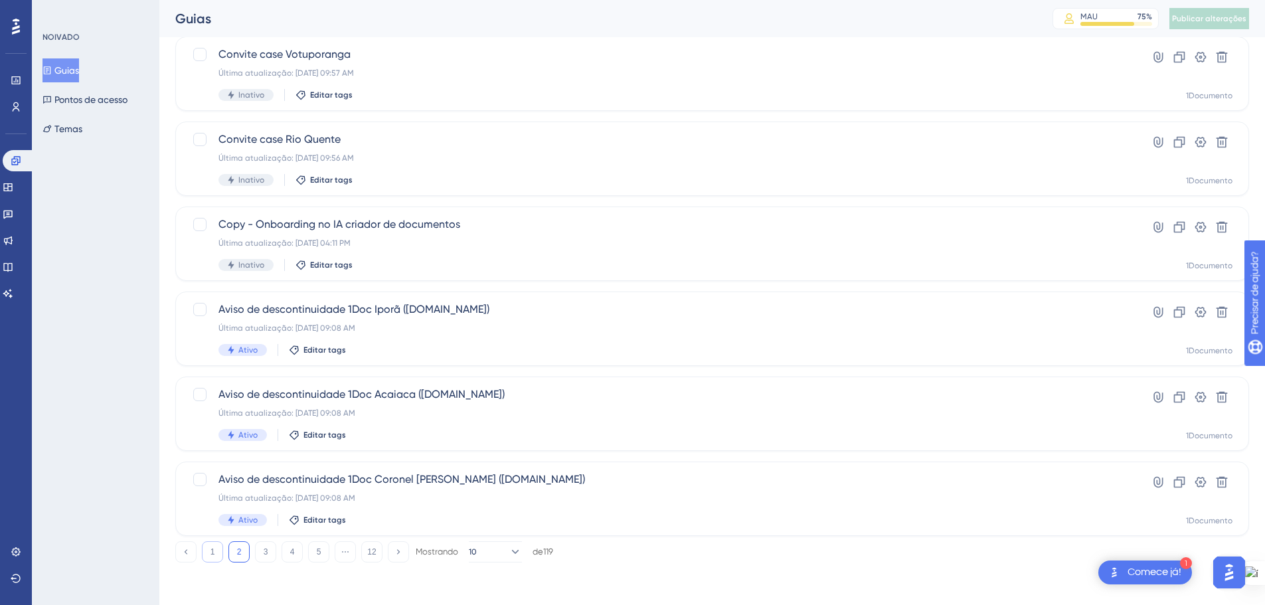
click at [214, 551] on font "1" at bounding box center [213, 551] width 5 height 9
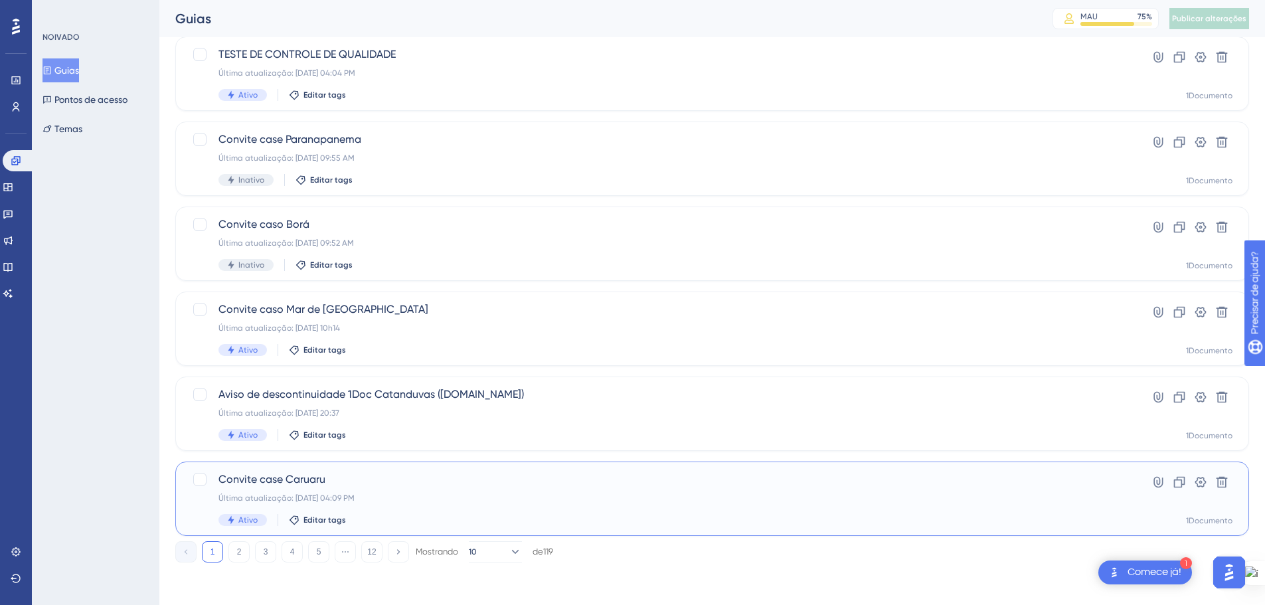
click at [355, 494] on font "Última atualização: [DATE] 04:09 PM" at bounding box center [286, 497] width 136 height 9
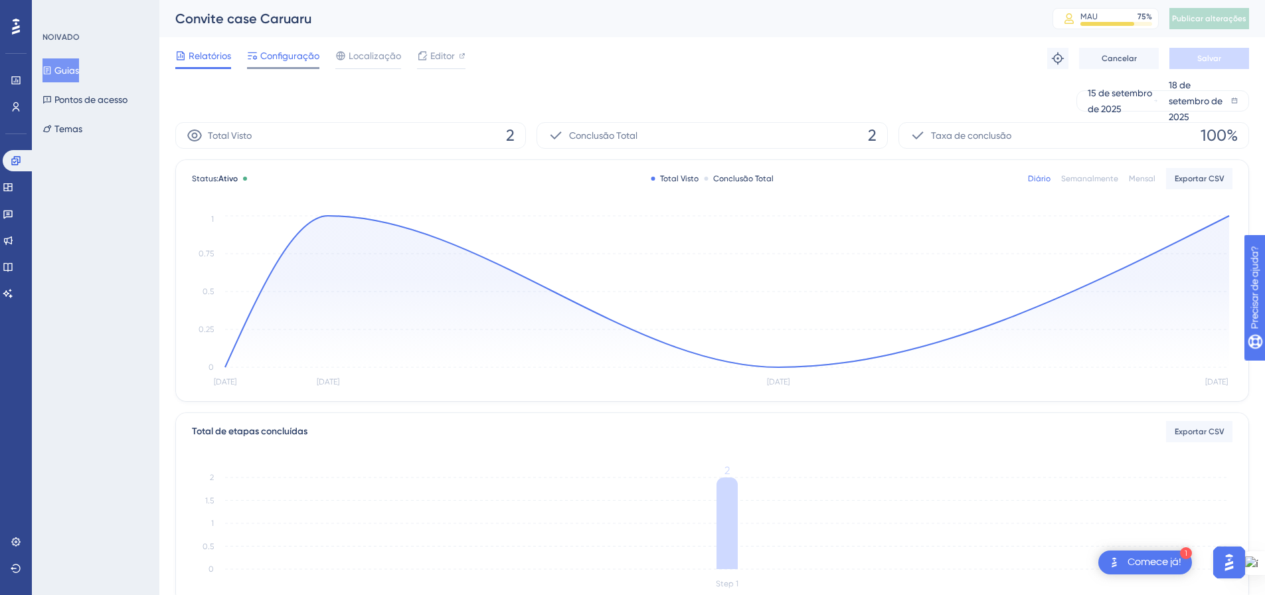
click at [286, 61] on span "Configuração" at bounding box center [289, 56] width 59 height 16
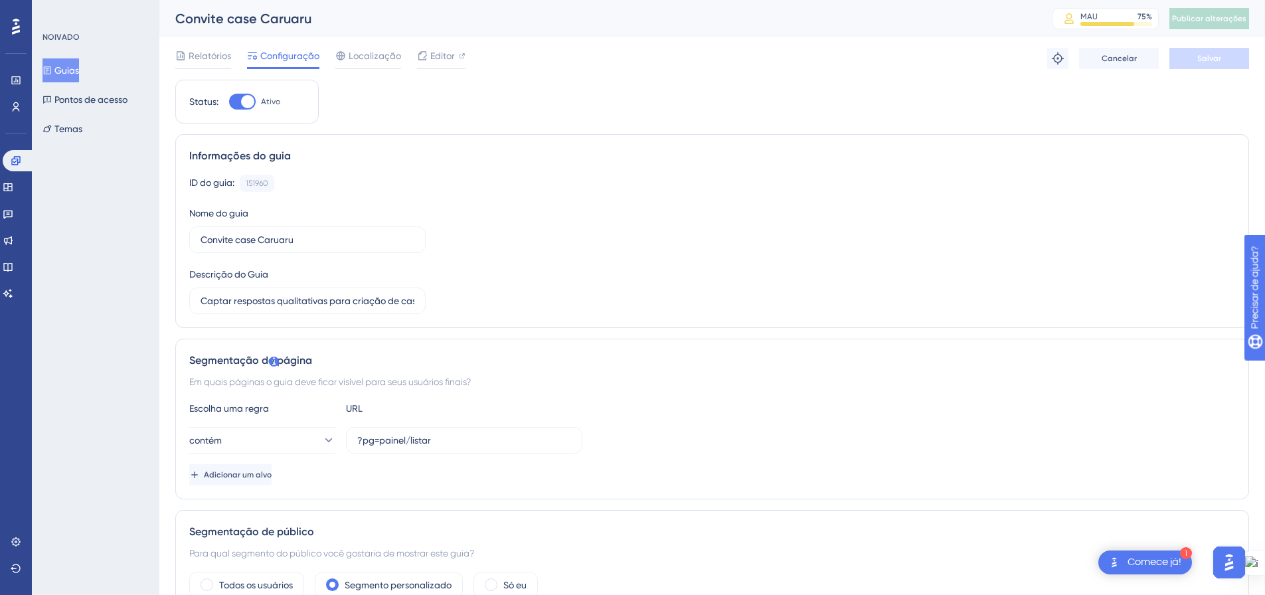
click at [238, 94] on div at bounding box center [242, 102] width 27 height 16
click at [229, 102] on input "Ativo" at bounding box center [228, 102] width 1 height 1
checkbox input "false"
click at [1205, 54] on font "Salvar" at bounding box center [1209, 58] width 24 height 9
click at [1208, 19] on font "Publicar alterações" at bounding box center [1209, 18] width 74 height 9
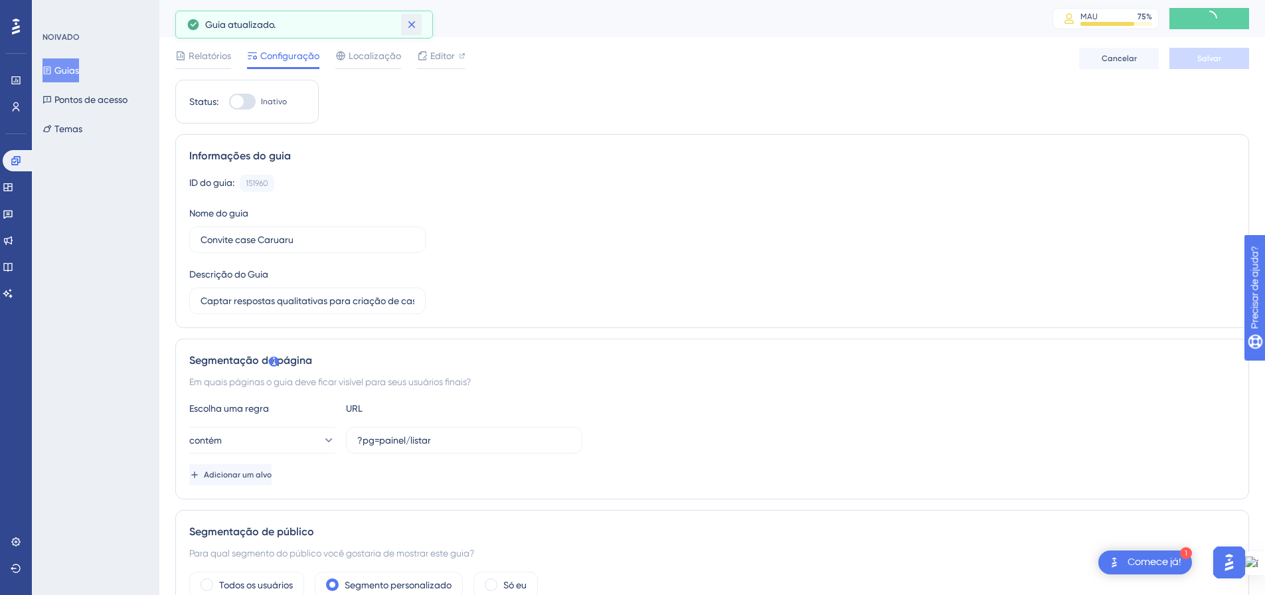
click at [411, 26] on icon at bounding box center [411, 24] width 13 height 13
click at [72, 59] on button "Guias" at bounding box center [61, 70] width 37 height 24
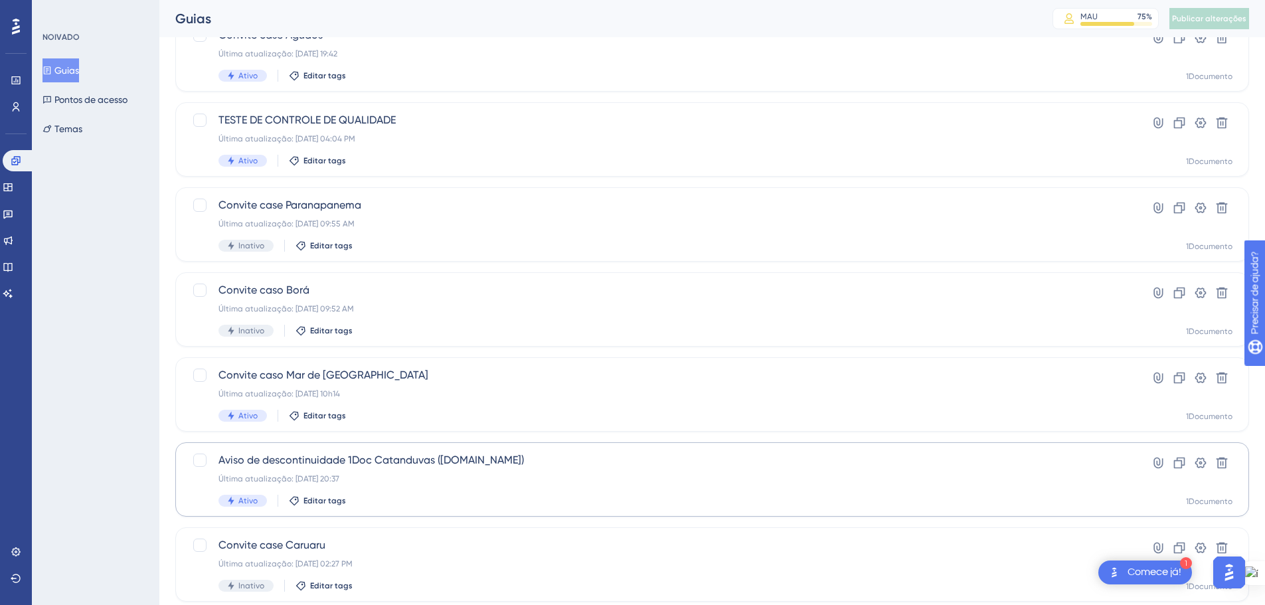
scroll to position [359, 0]
click at [340, 395] on font "Última atualização: [DATE] 10h14" at bounding box center [279, 394] width 122 height 9
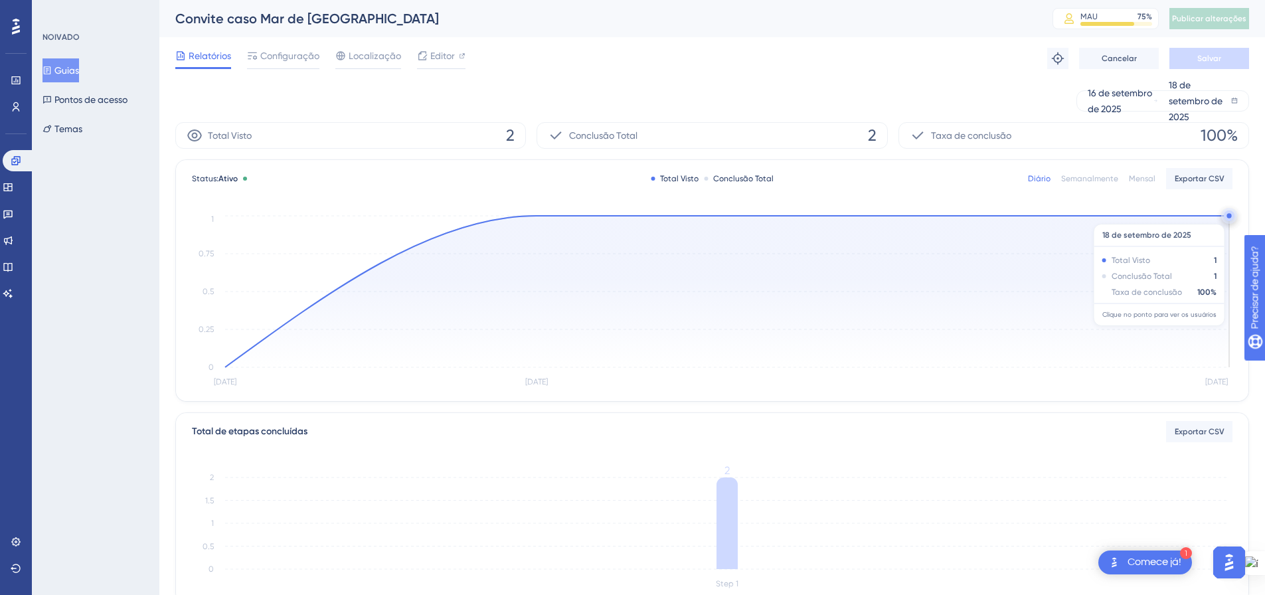
click at [1228, 217] on circle at bounding box center [1229, 215] width 5 height 5
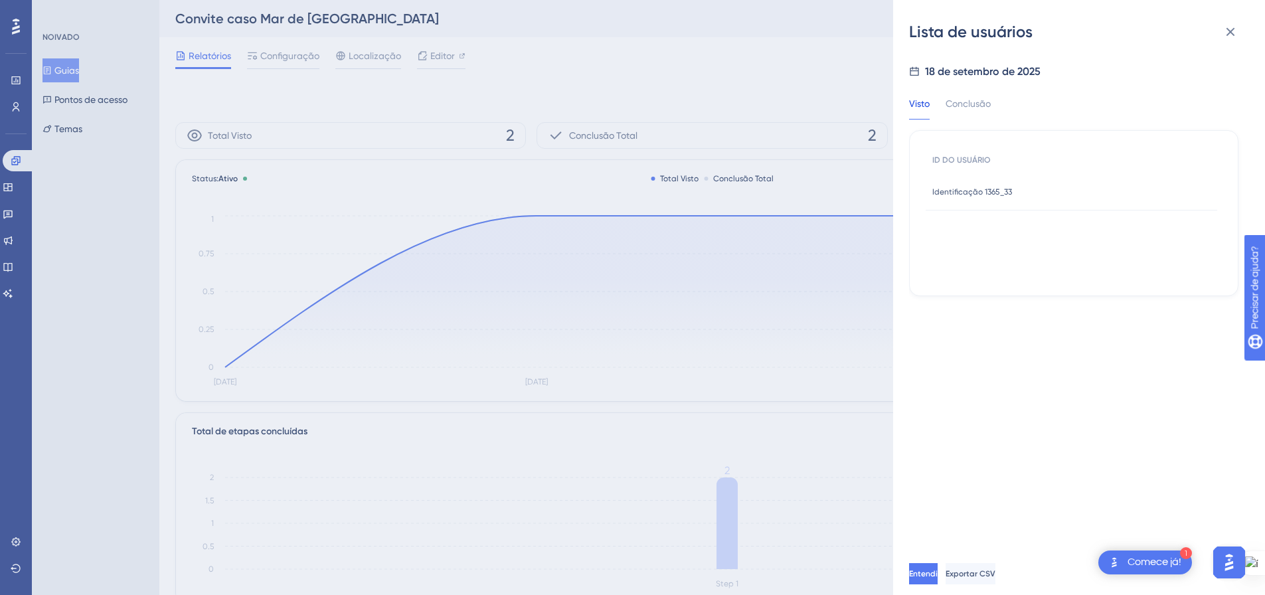
click at [995, 194] on font "Identificação 1365_33" at bounding box center [972, 191] width 80 height 9
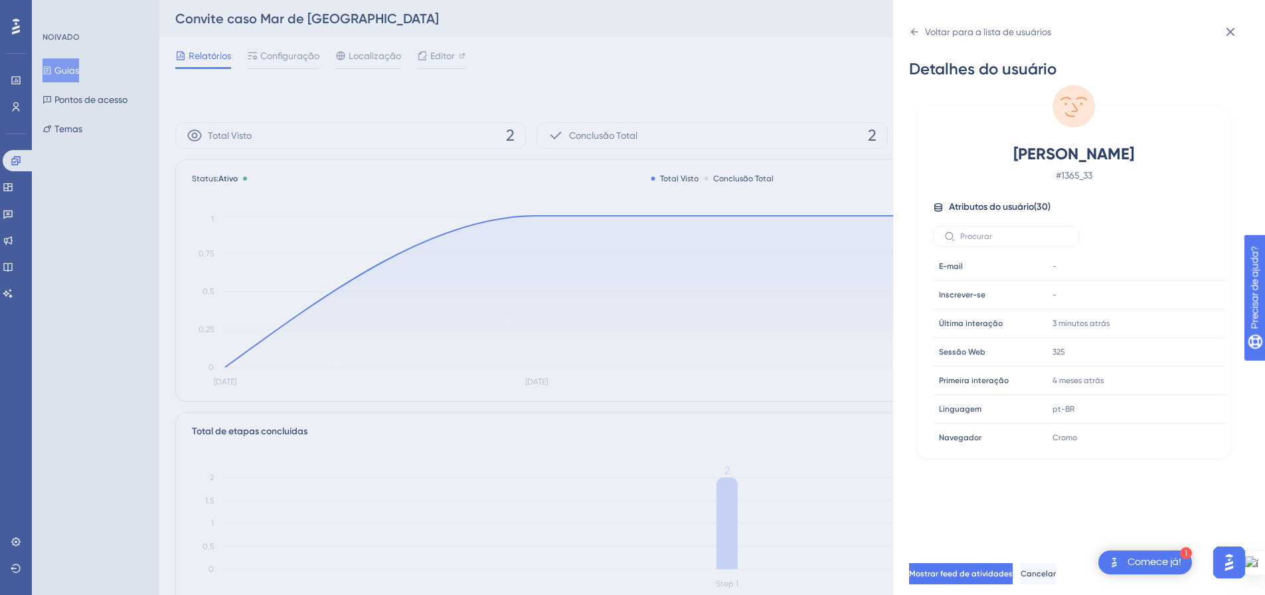
drag, startPoint x: 1153, startPoint y: 151, endPoint x: 996, endPoint y: 158, distance: 156.9
click at [996, 158] on span "[PERSON_NAME]" at bounding box center [1074, 153] width 234 height 21
copy font "[PERSON_NAME]"
click at [1181, 189] on div "[PERSON_NAME] # 1365_33 Atributos do usuário ( 30 ) E-mail E-mail - Inscrever-s…" at bounding box center [1073, 295] width 303 height 304
click at [1234, 39] on icon at bounding box center [1231, 32] width 16 height 16
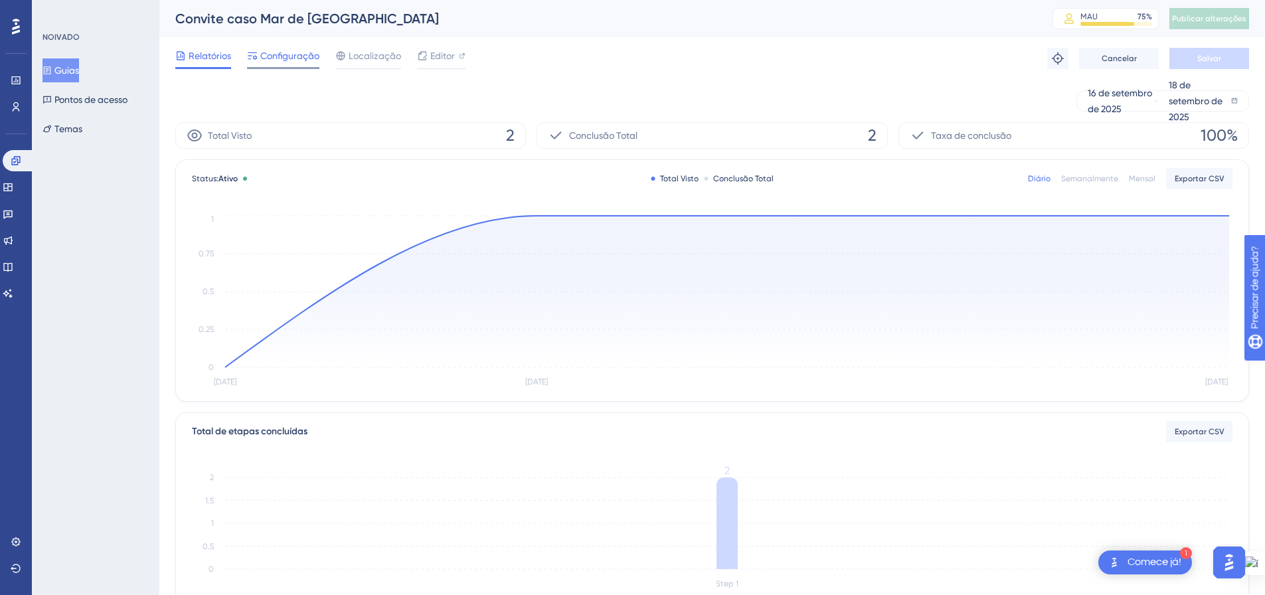
click at [277, 58] on font "Configuração" at bounding box center [289, 55] width 59 height 11
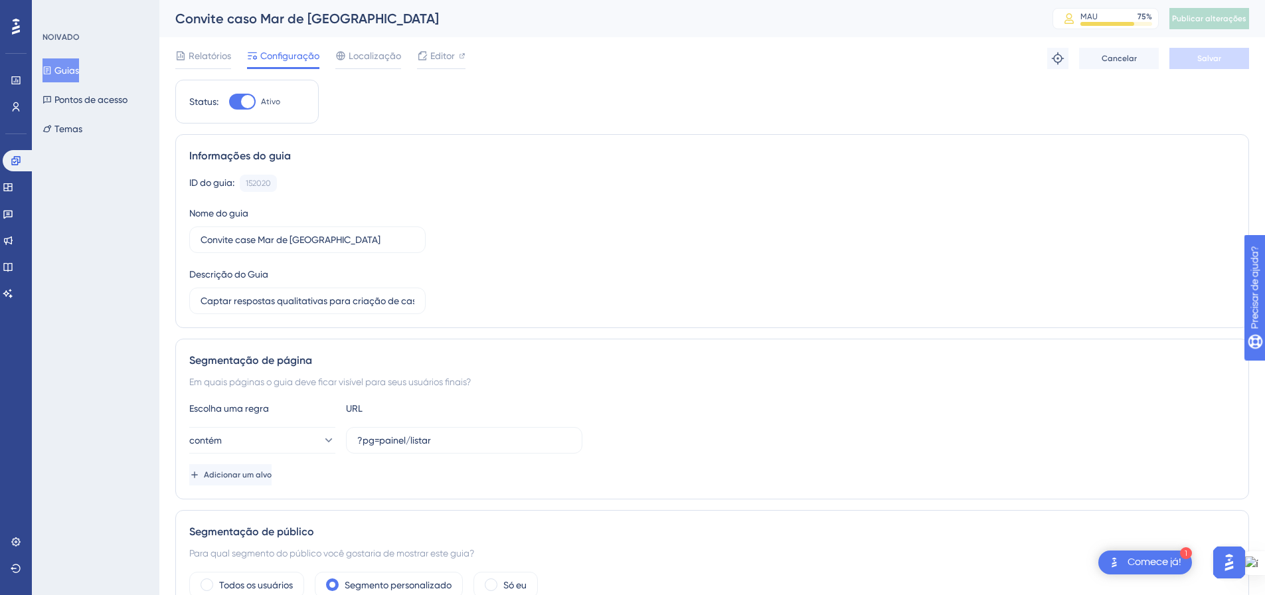
click at [234, 100] on div at bounding box center [242, 102] width 27 height 16
click at [229, 102] on input "Ativo" at bounding box center [228, 102] width 1 height 1
checkbox input "false"
click at [1213, 45] on div "Relatórios Configuração Localização Editor [PERSON_NAME]" at bounding box center [712, 58] width 1074 height 43
click at [1213, 55] on font "Salvar" at bounding box center [1209, 58] width 24 height 9
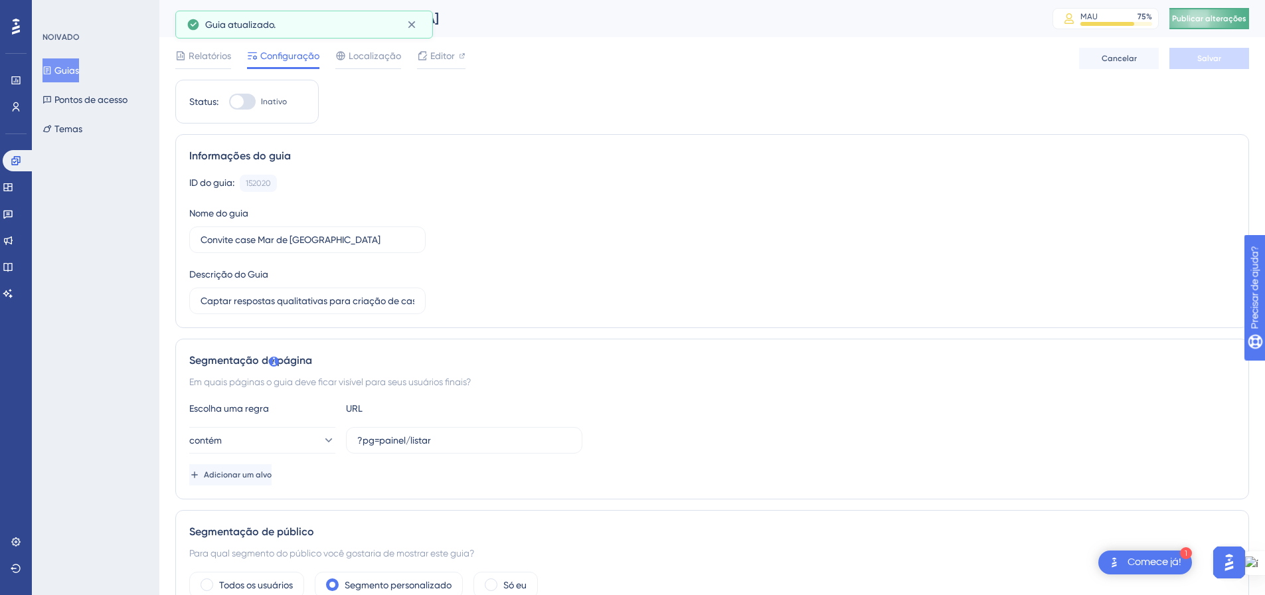
click at [1217, 17] on font "Publicar alterações" at bounding box center [1209, 18] width 74 height 9
click at [66, 71] on font "Guias" at bounding box center [66, 70] width 25 height 11
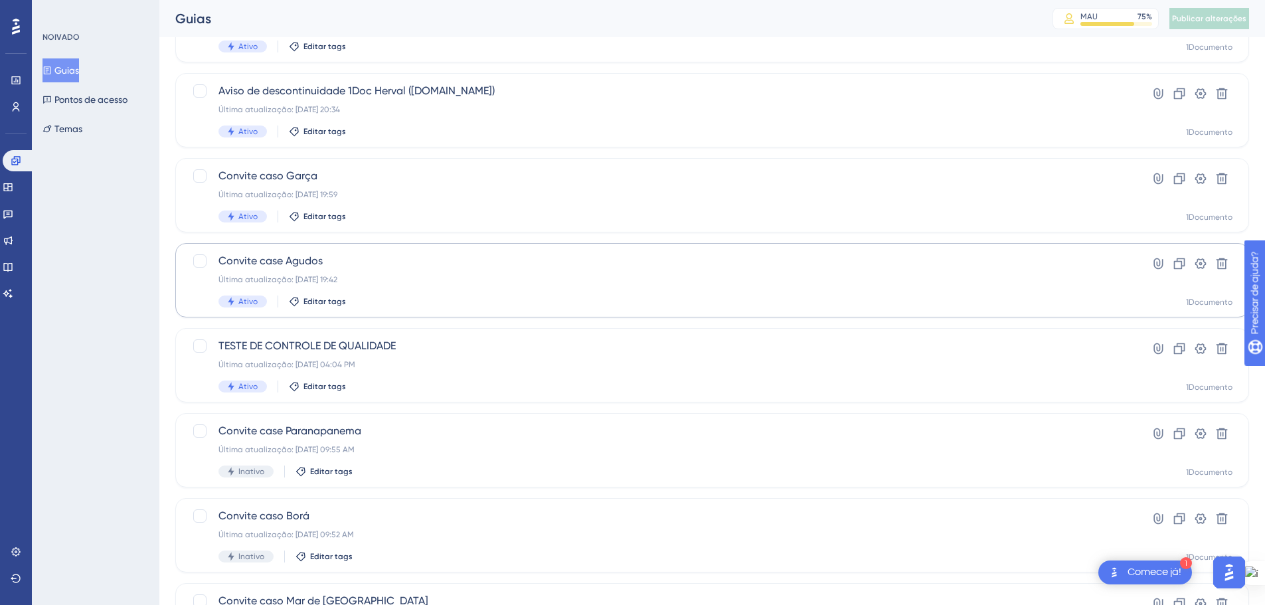
scroll to position [133, 0]
click at [416, 276] on div "Última atualização: [DATE] 19:42" at bounding box center [658, 281] width 881 height 11
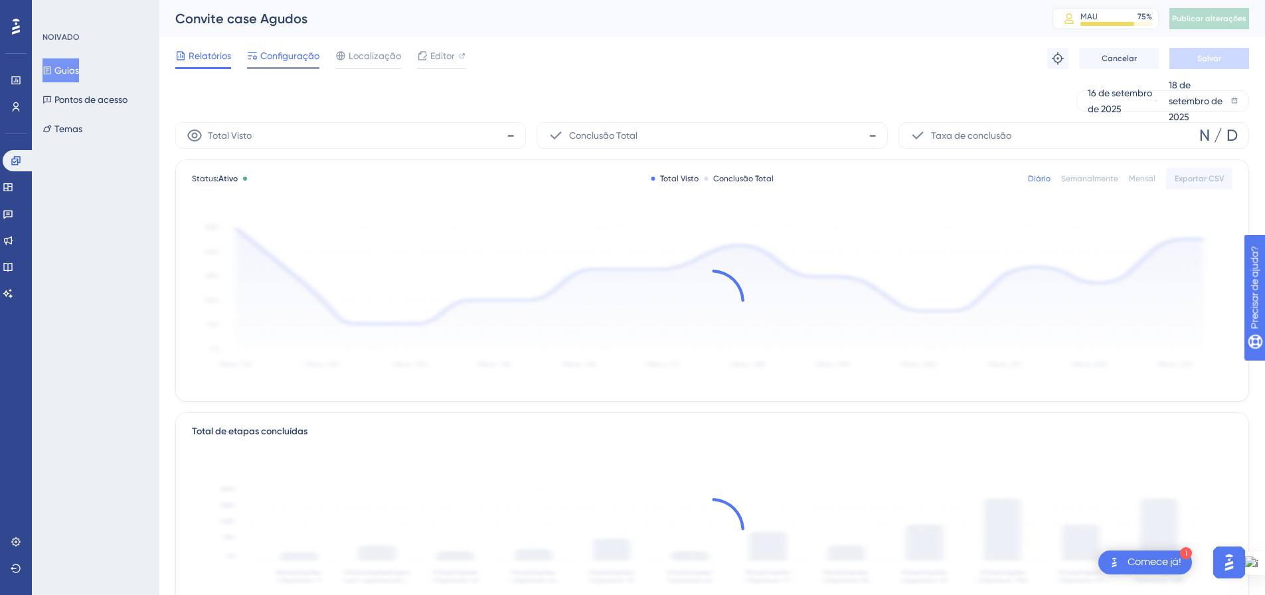
click at [304, 53] on font "Configuração" at bounding box center [289, 55] width 59 height 11
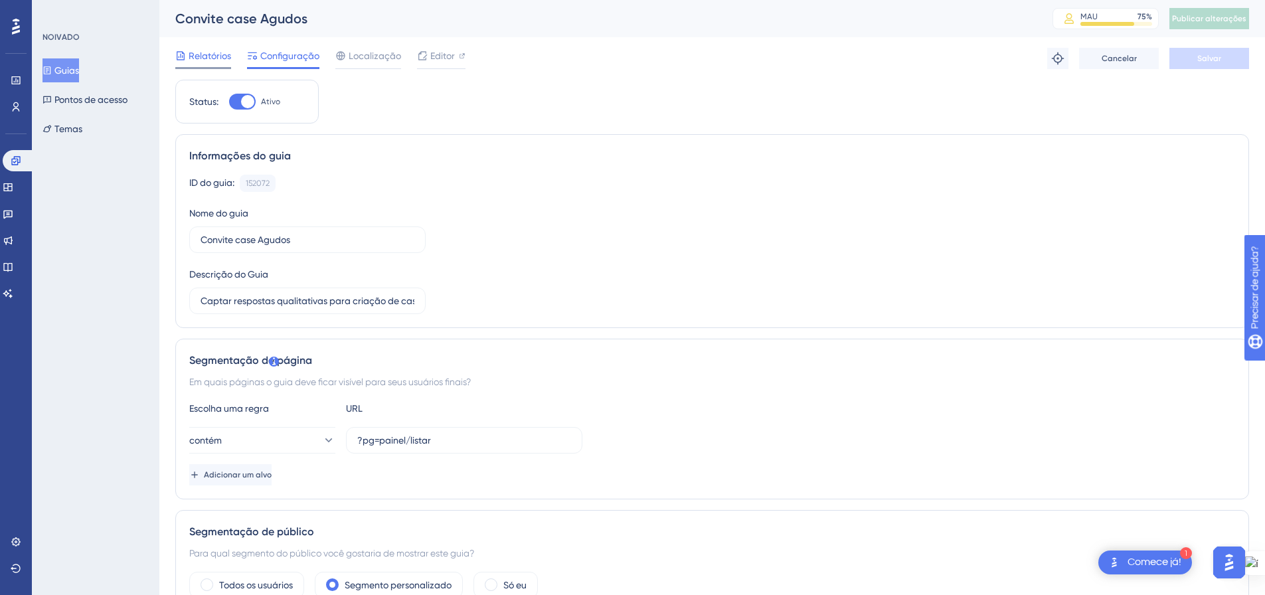
click at [222, 56] on font "Relatórios" at bounding box center [210, 55] width 43 height 11
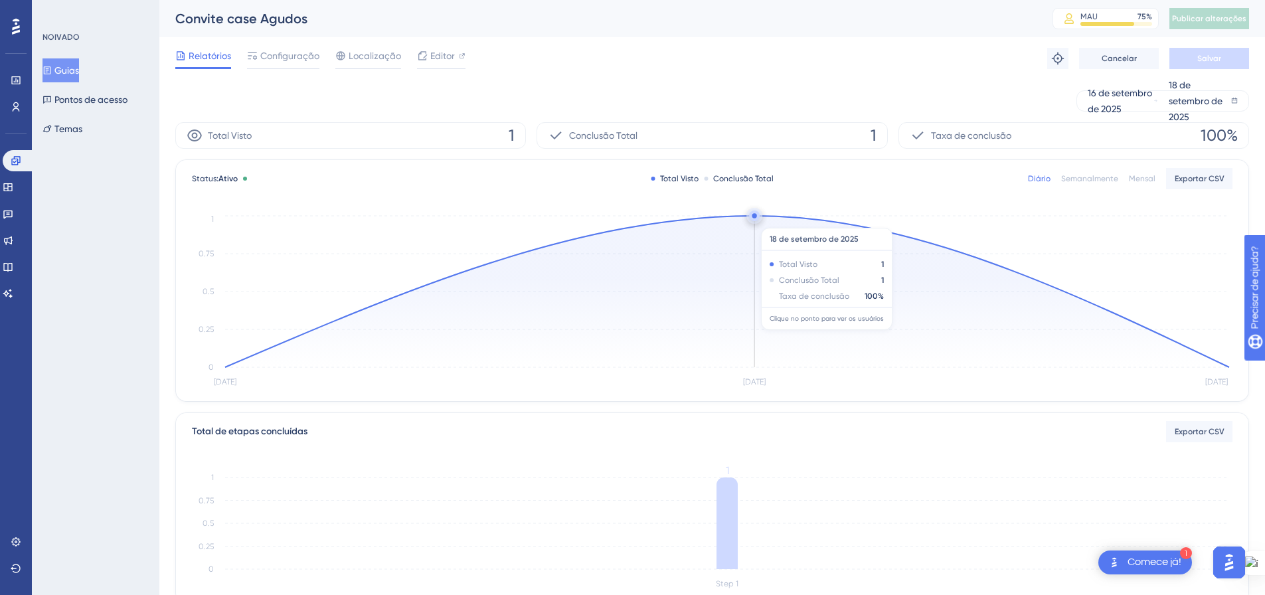
click at [755, 220] on circle at bounding box center [754, 216] width 11 height 11
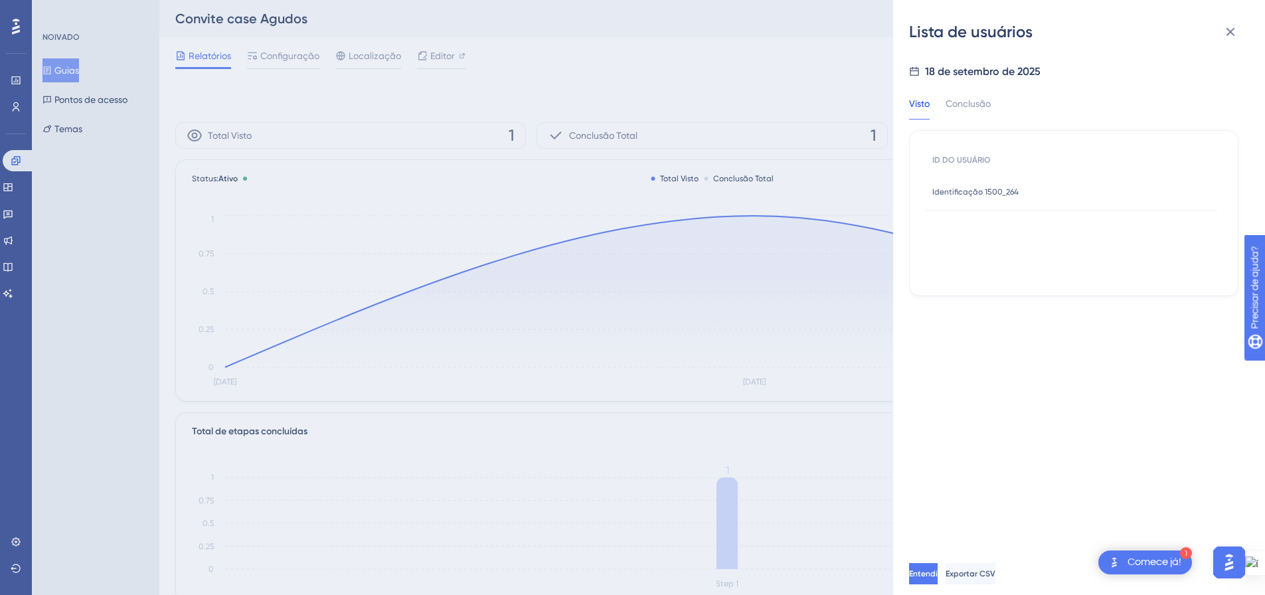
click at [1003, 189] on font "Identificação 1500_264" at bounding box center [975, 191] width 86 height 9
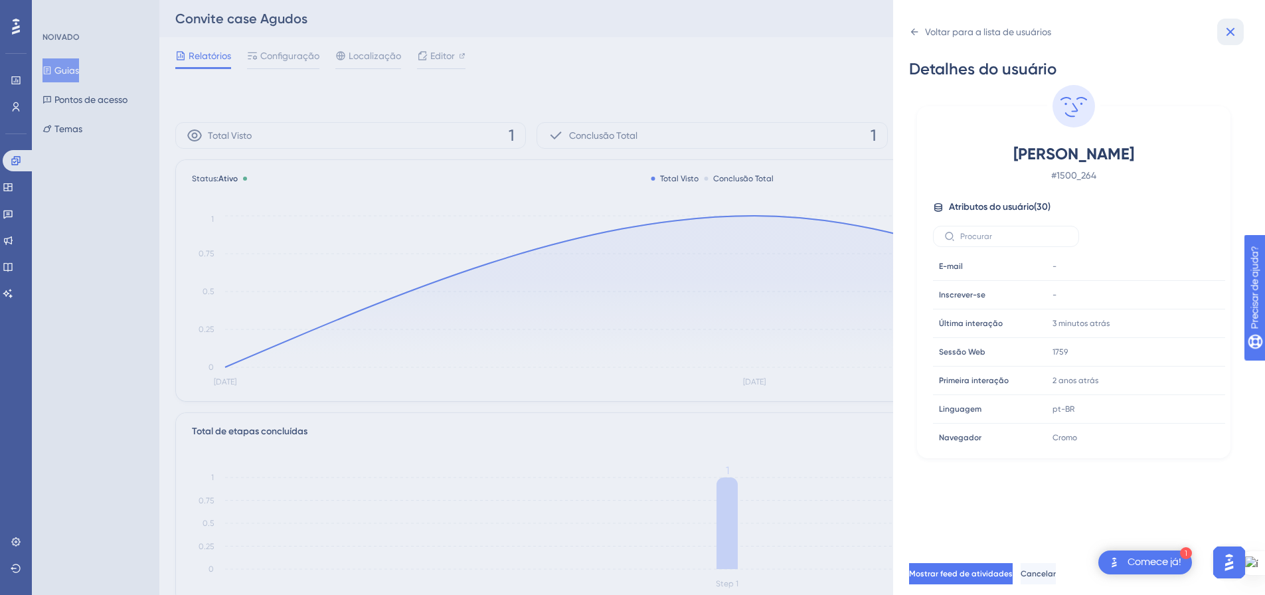
click at [1225, 37] on icon at bounding box center [1231, 32] width 16 height 16
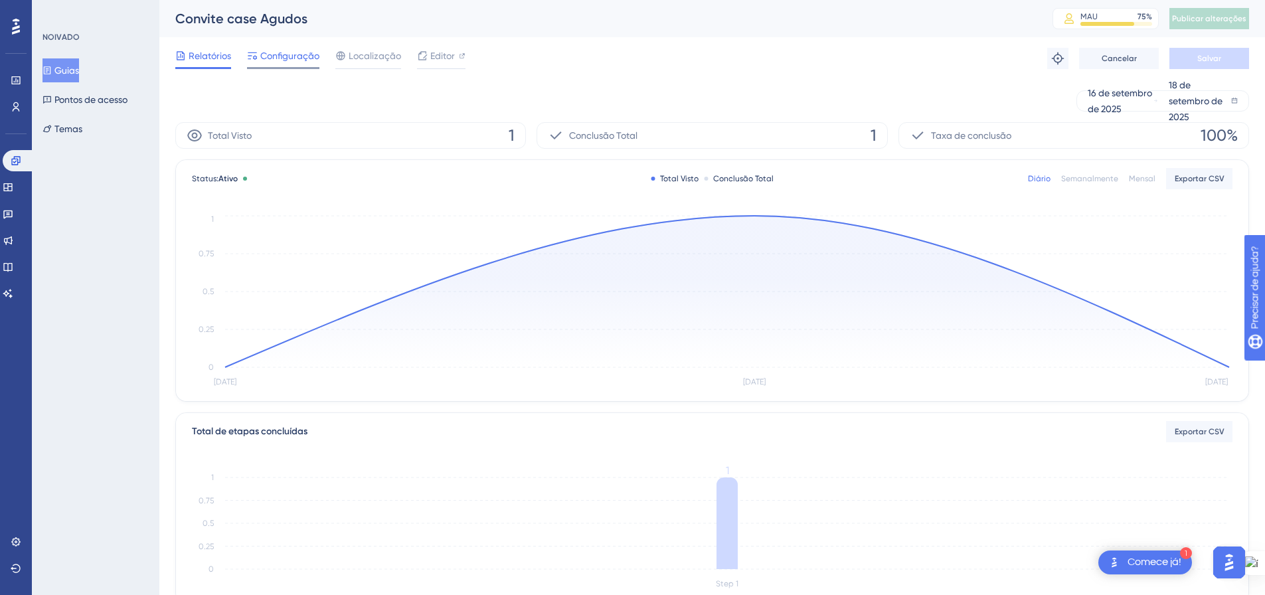
click at [295, 55] on font "Configuração" at bounding box center [289, 55] width 59 height 11
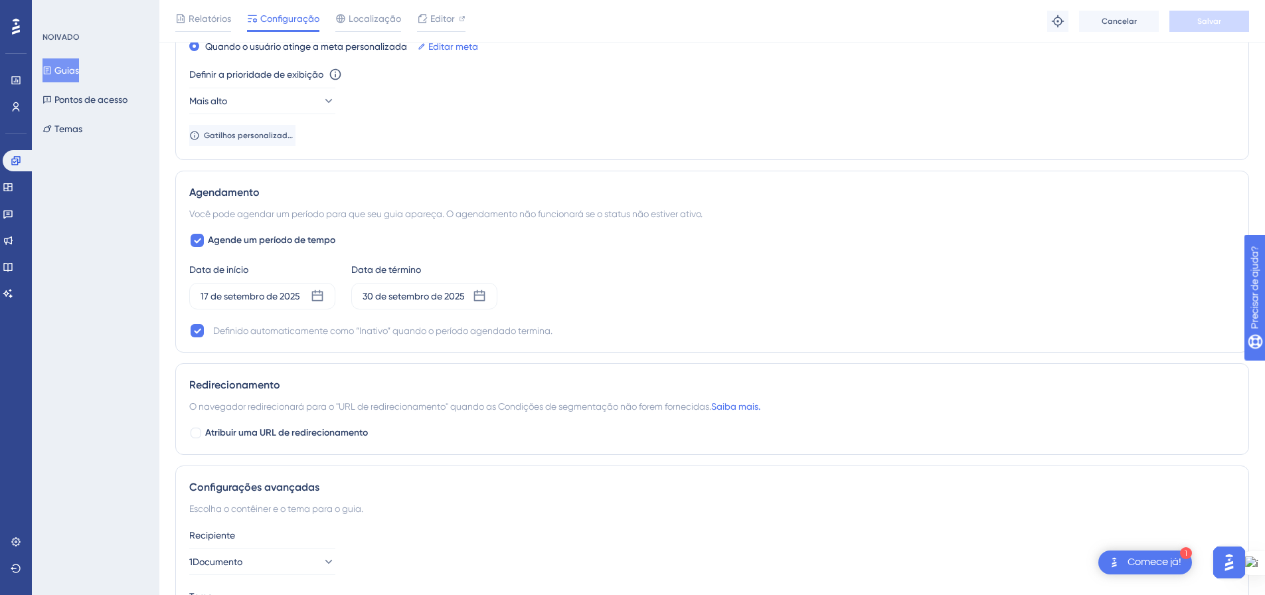
scroll to position [930, 0]
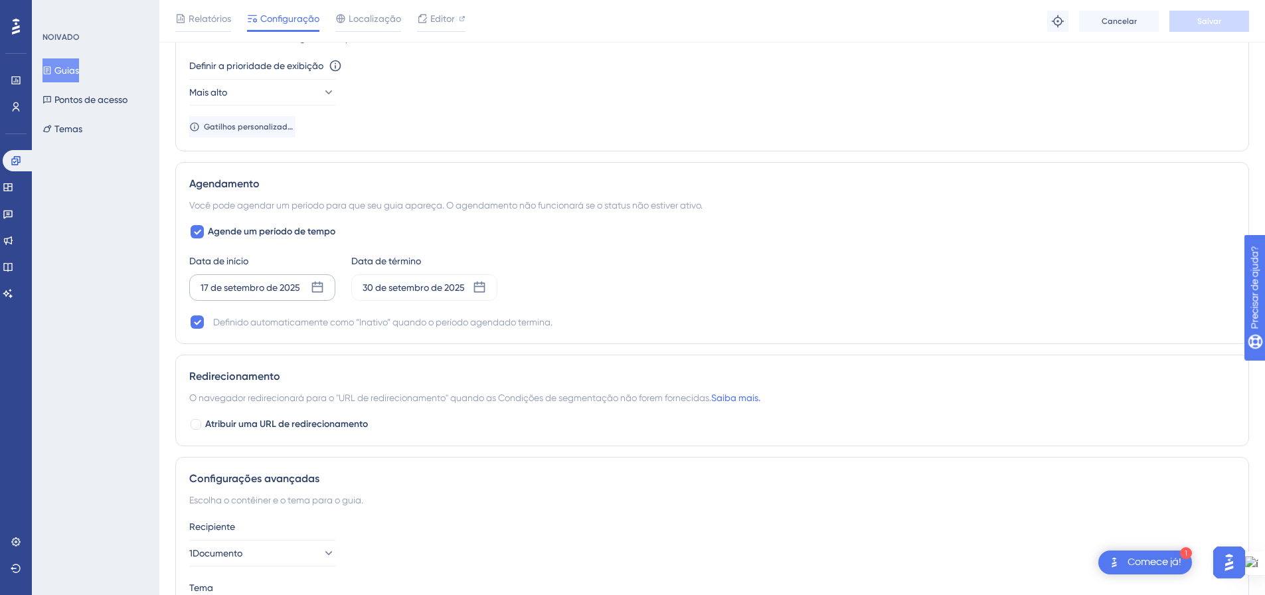
click at [321, 288] on icon at bounding box center [317, 287] width 13 height 13
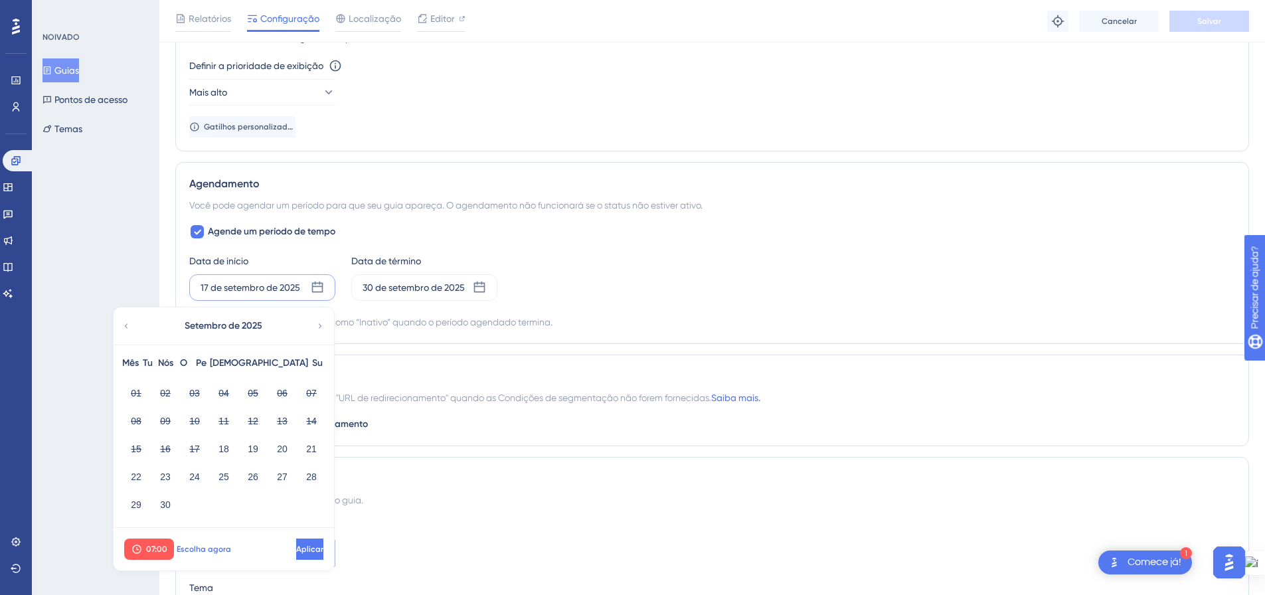
click at [210, 545] on font "Escolha agora" at bounding box center [204, 549] width 54 height 9
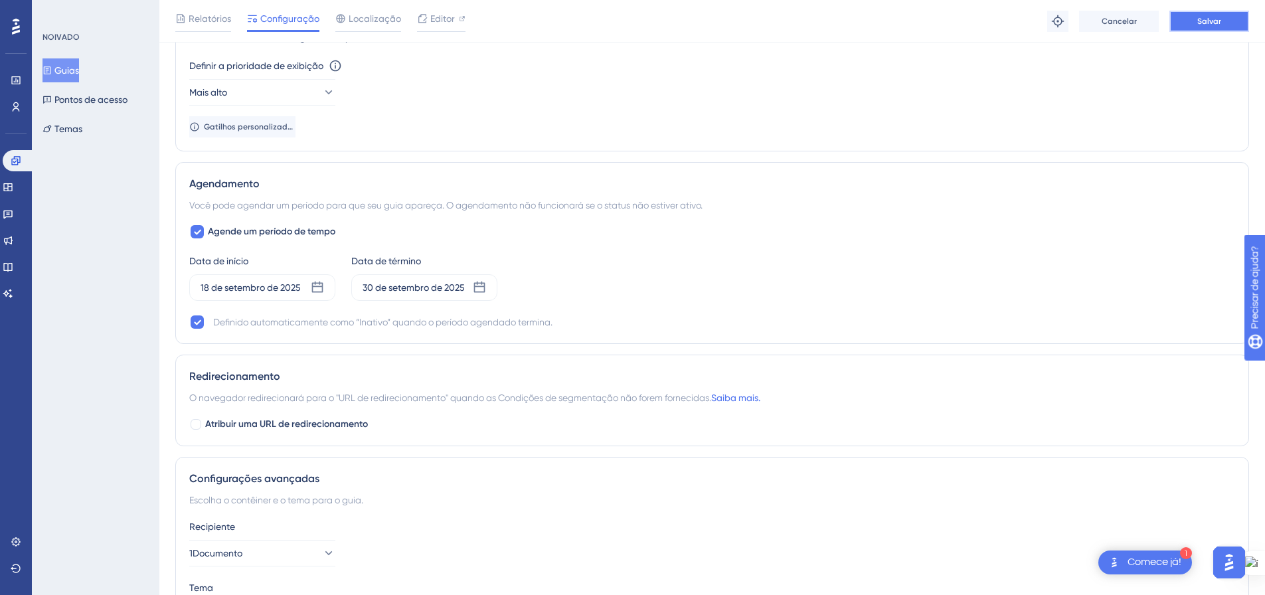
click at [1186, 30] on button "Salvar" at bounding box center [1209, 21] width 80 height 21
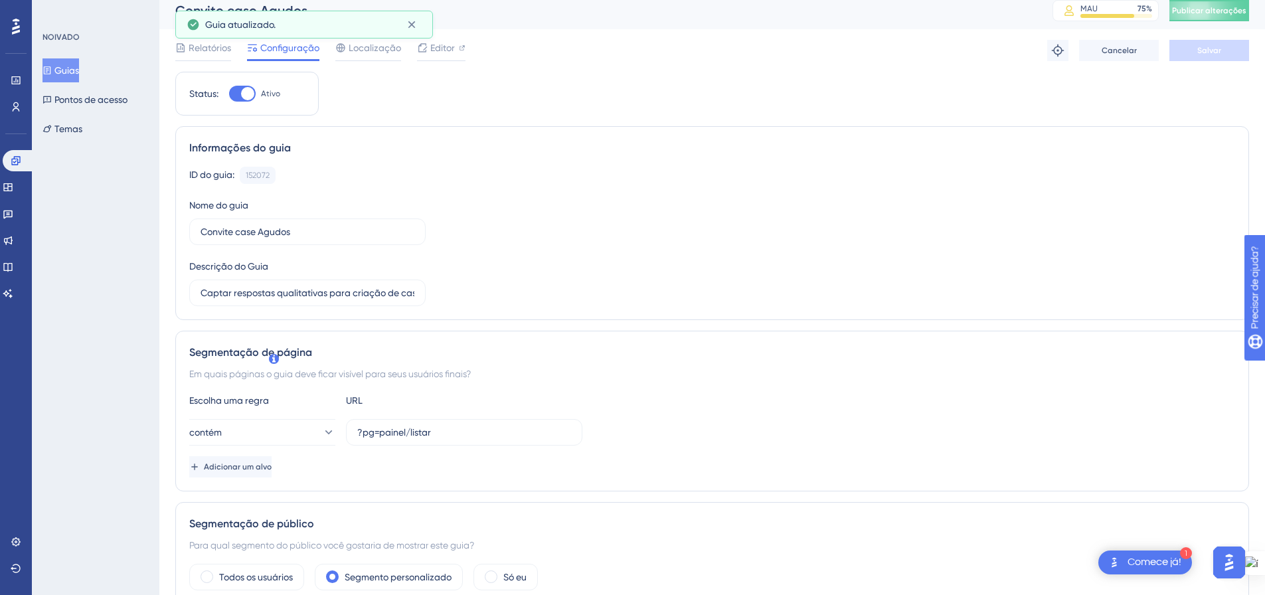
scroll to position [0, 0]
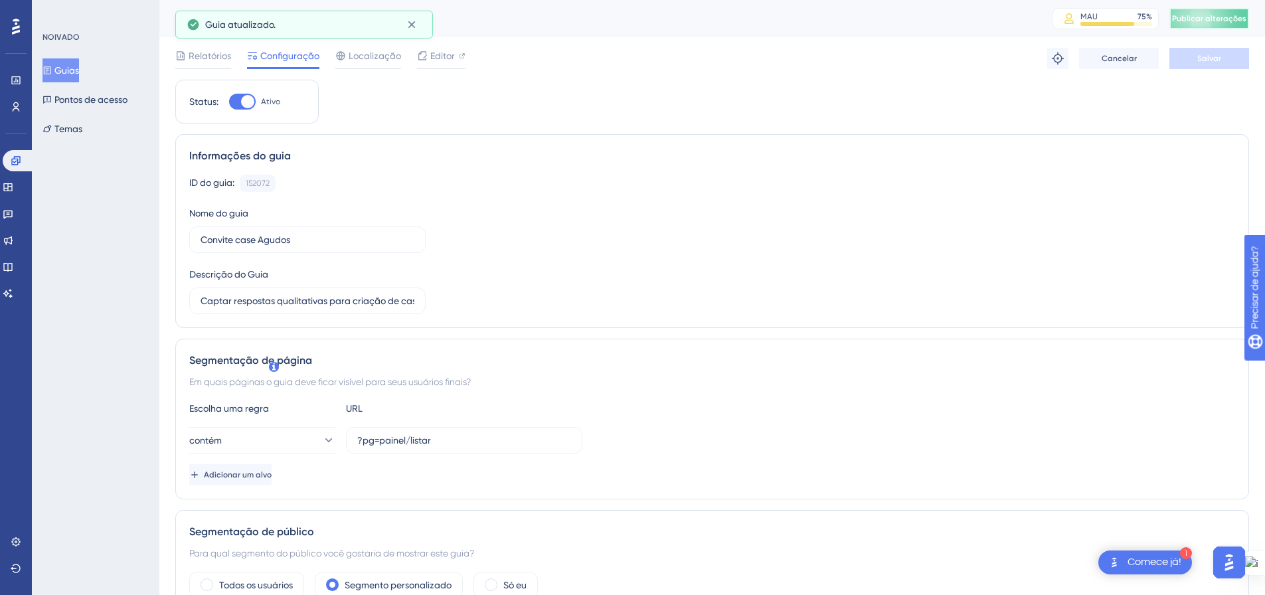
click at [1187, 20] on font "Publicar alterações" at bounding box center [1209, 18] width 74 height 9
click at [63, 69] on font "Guias" at bounding box center [66, 70] width 25 height 11
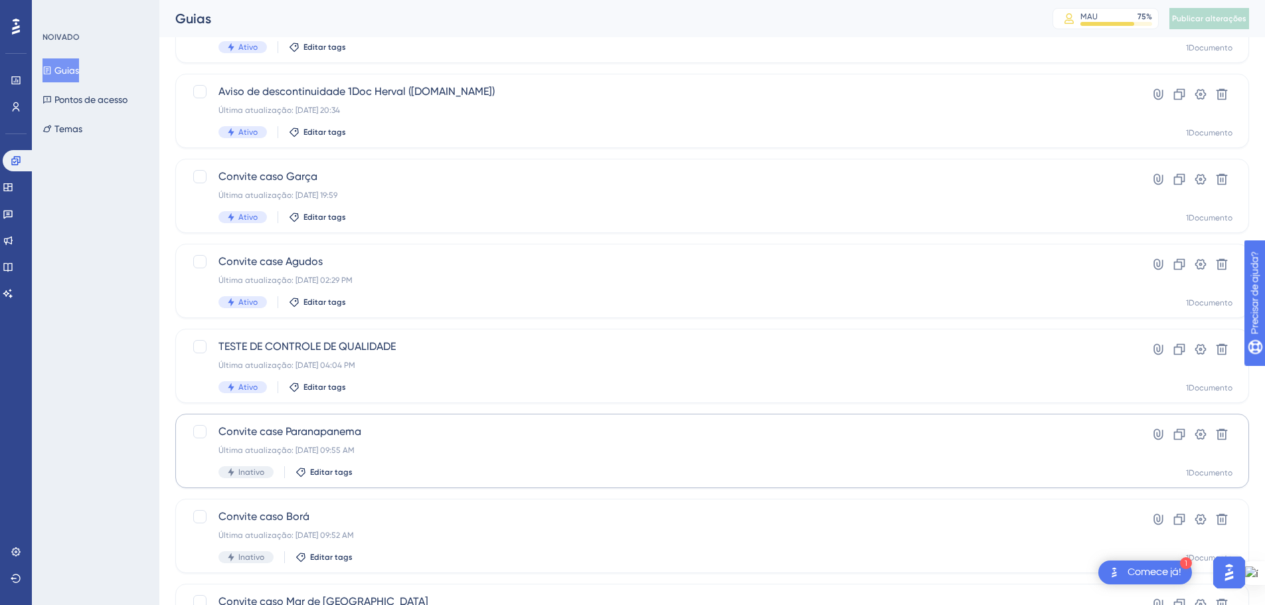
scroll to position [133, 0]
click at [315, 183] on font "Convite caso Garça" at bounding box center [267, 177] width 99 height 13
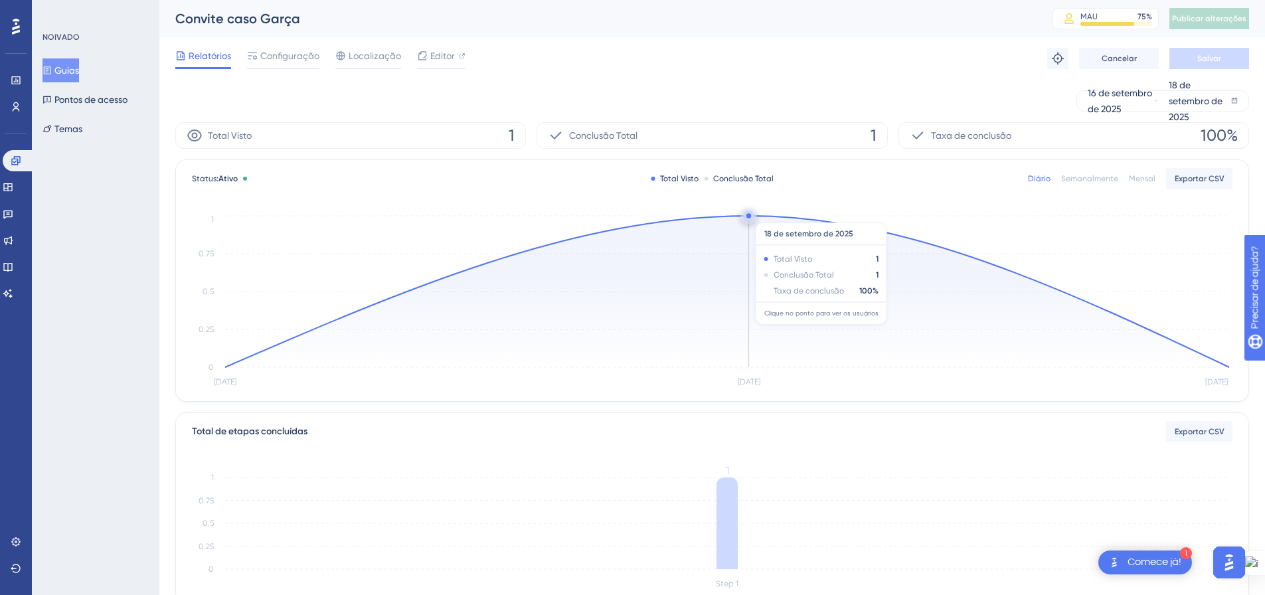
click at [751, 216] on circle at bounding box center [748, 215] width 5 height 5
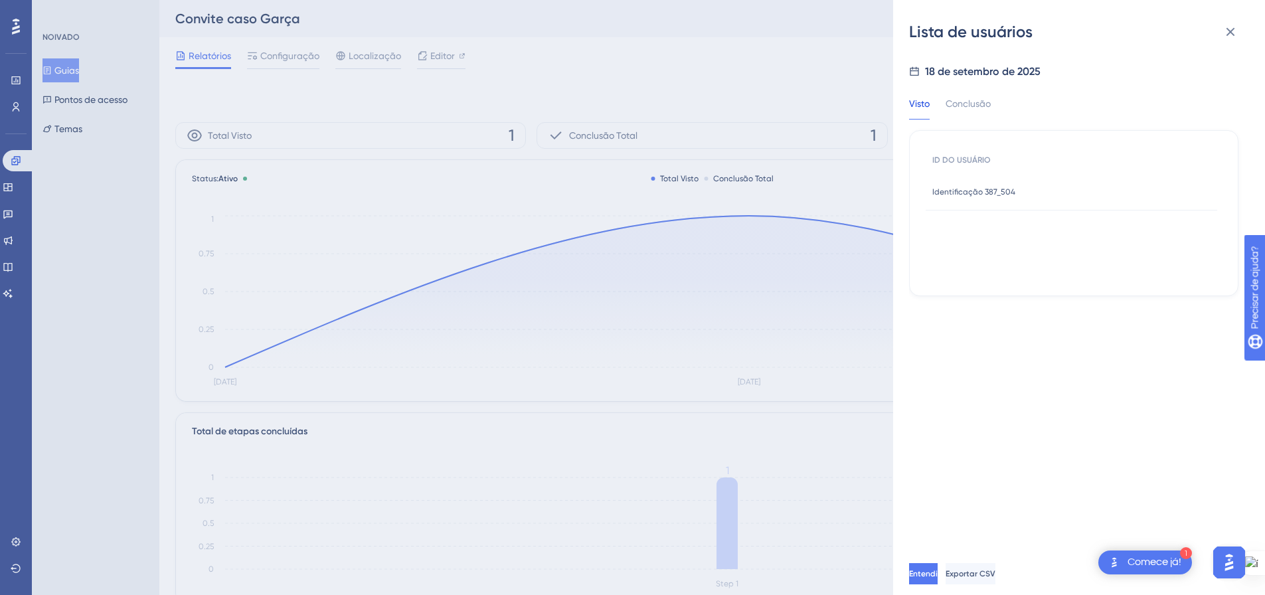
click at [974, 183] on div "Identificação 387_504 Identificação 387_504" at bounding box center [973, 191] width 83 height 37
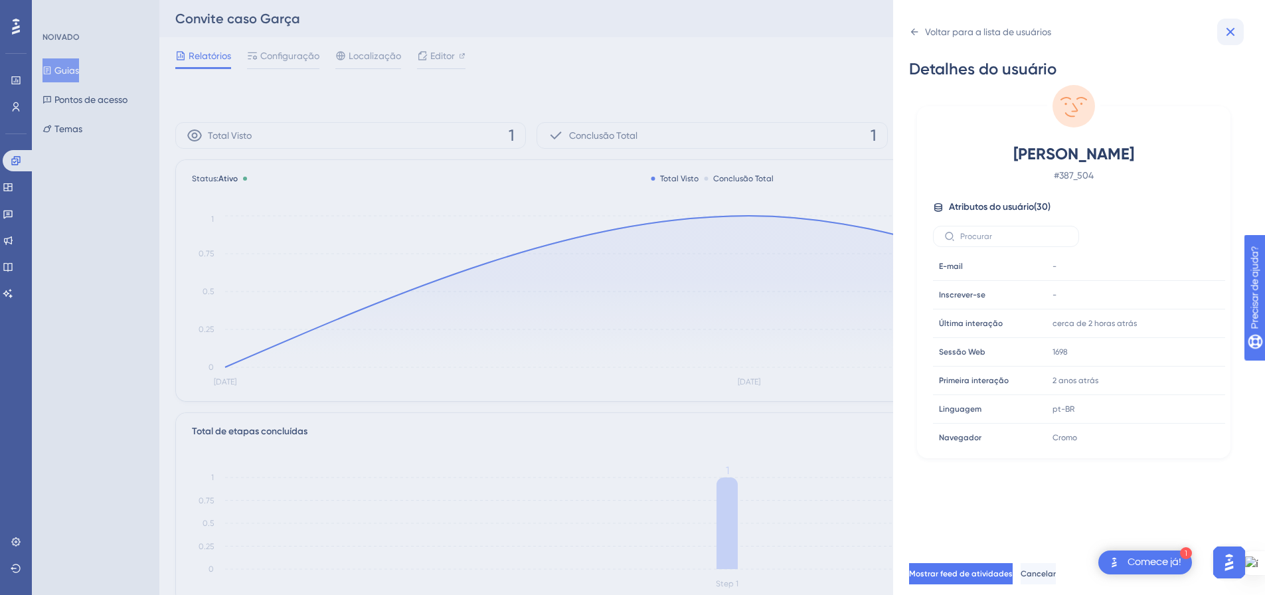
click at [1235, 31] on icon at bounding box center [1231, 32] width 16 height 16
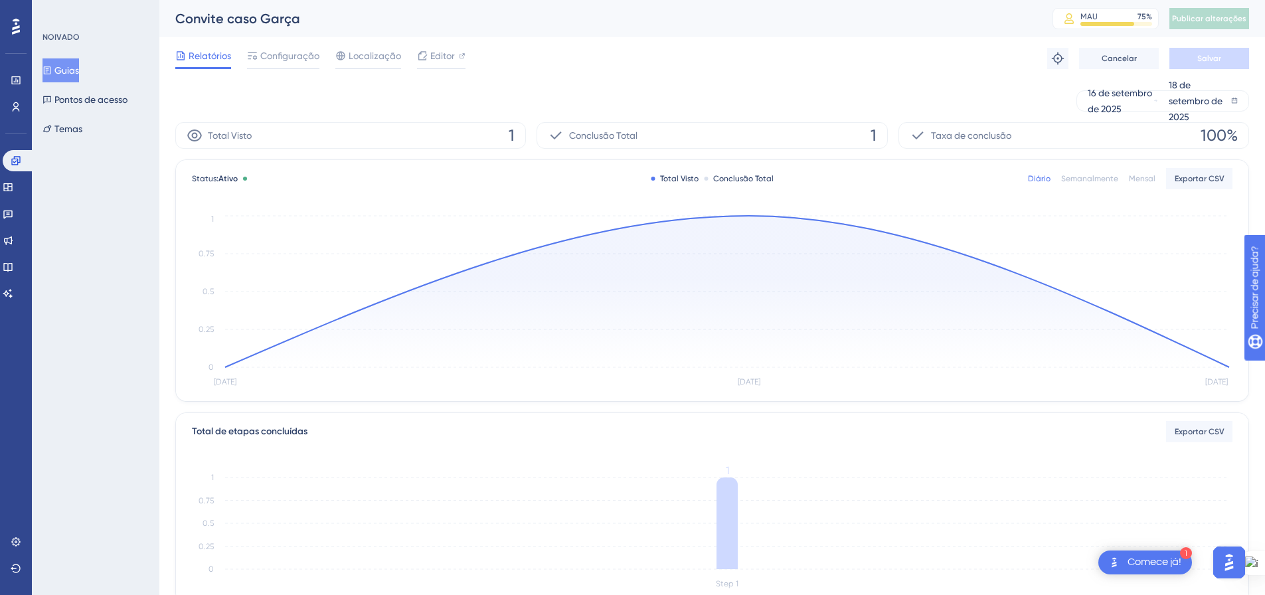
click at [266, 55] on font "Configuração" at bounding box center [289, 55] width 59 height 11
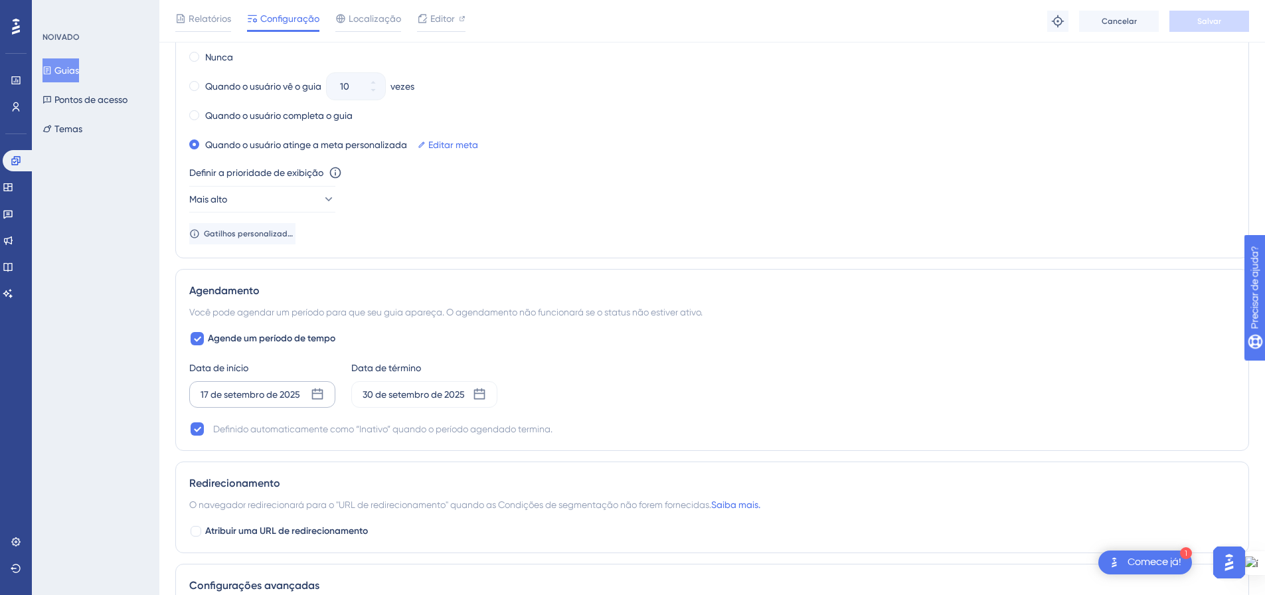
scroll to position [930, 0]
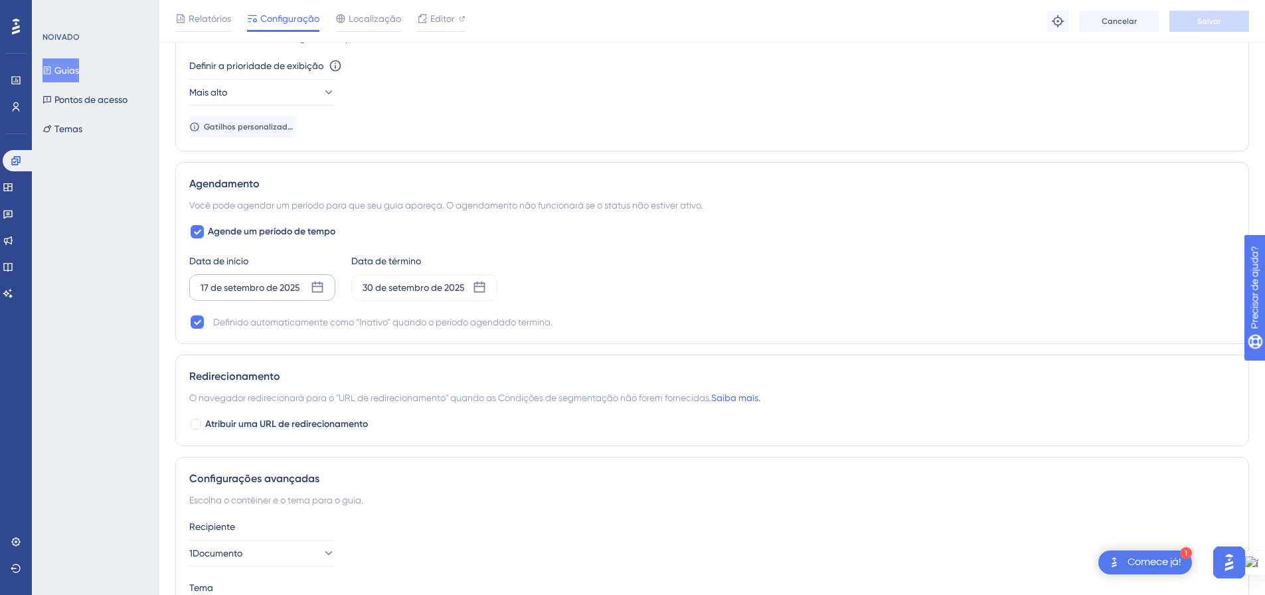
click at [320, 286] on icon at bounding box center [317, 287] width 11 height 11
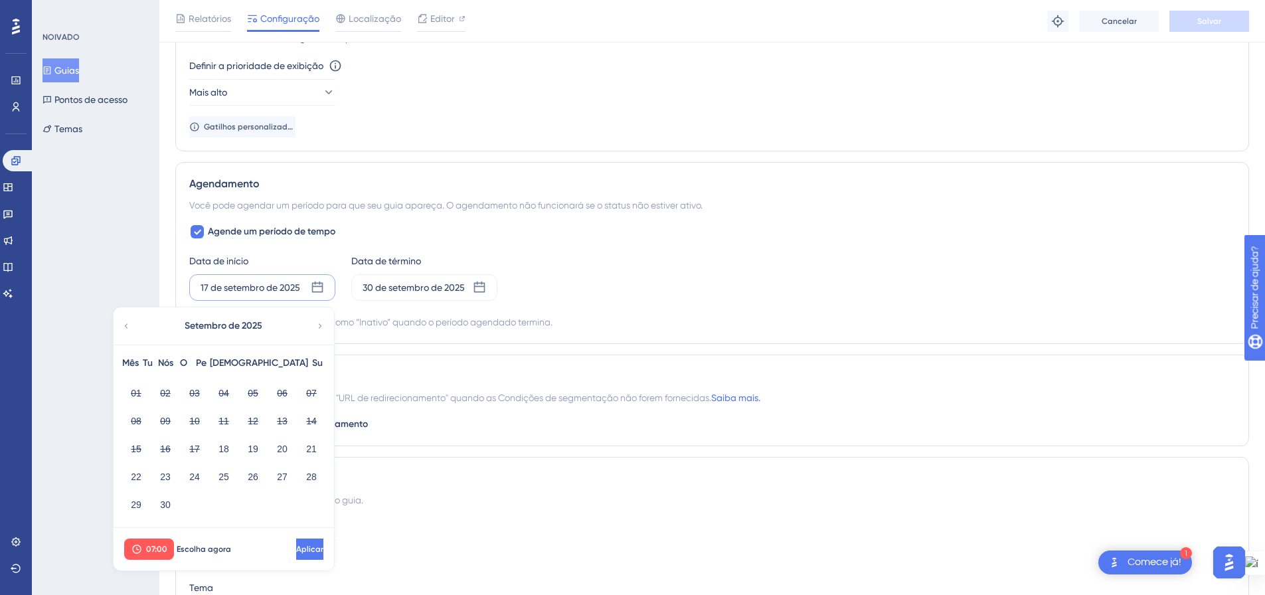
drag, startPoint x: 233, startPoint y: 447, endPoint x: 254, endPoint y: 522, distance: 78.0
click at [232, 447] on button "18" at bounding box center [224, 449] width 23 height 23
click at [294, 543] on button "Aplicar" at bounding box center [309, 549] width 30 height 21
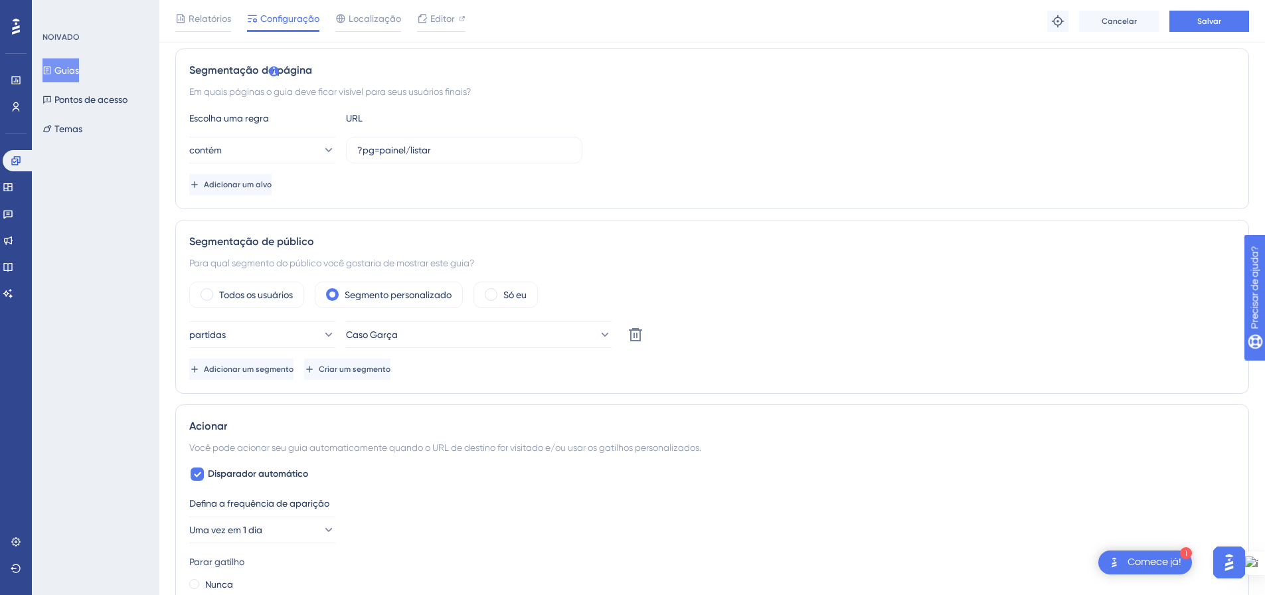
scroll to position [0, 0]
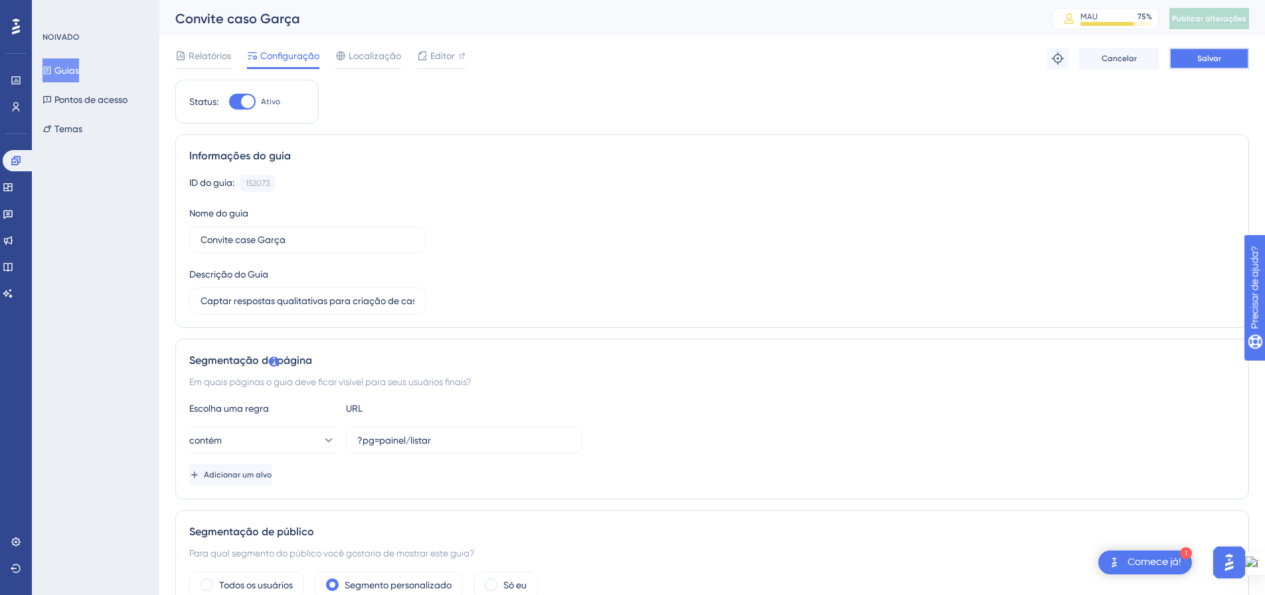
click at [1181, 60] on button "Salvar" at bounding box center [1209, 58] width 80 height 21
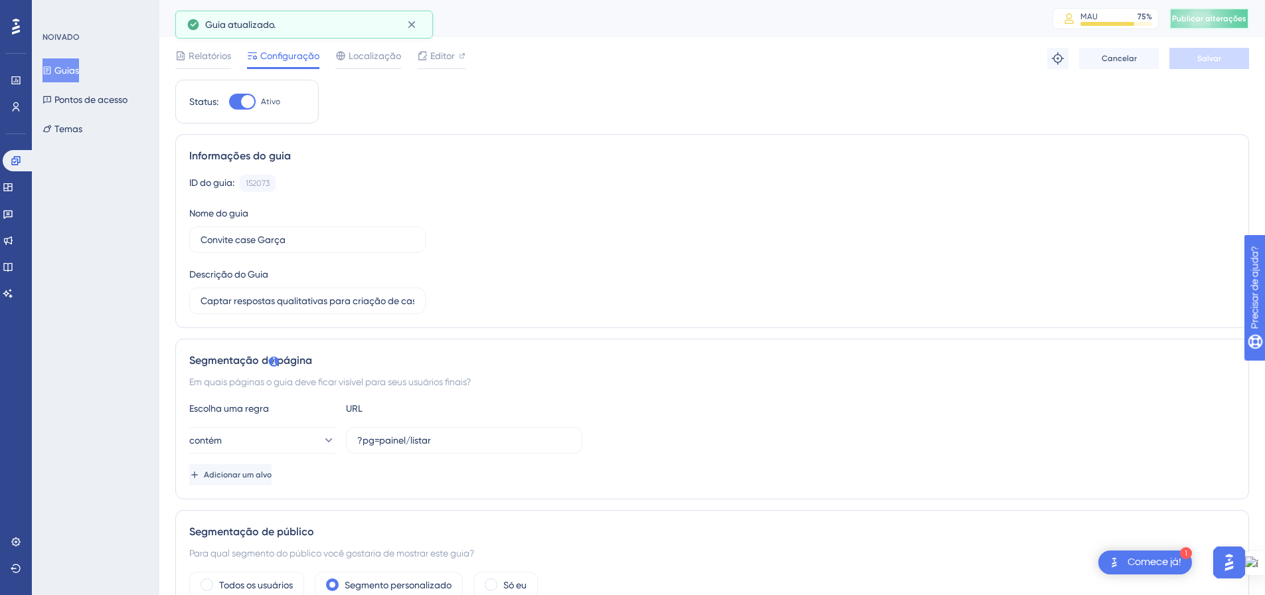
click at [1197, 20] on font "Publicar alterações" at bounding box center [1209, 18] width 74 height 9
click at [62, 66] on font "Guias" at bounding box center [66, 70] width 25 height 11
